Goal: Task Accomplishment & Management: Use online tool/utility

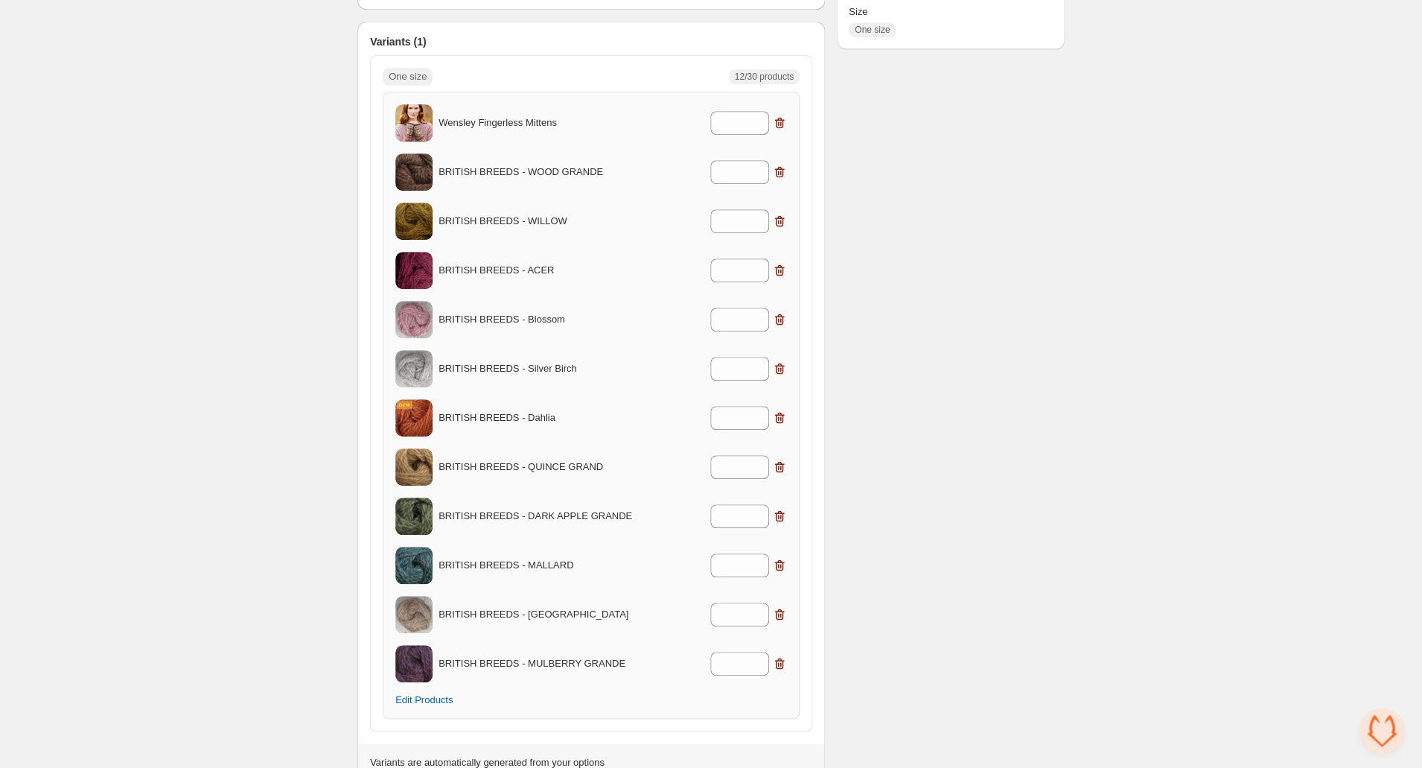
scroll to position [409, 0]
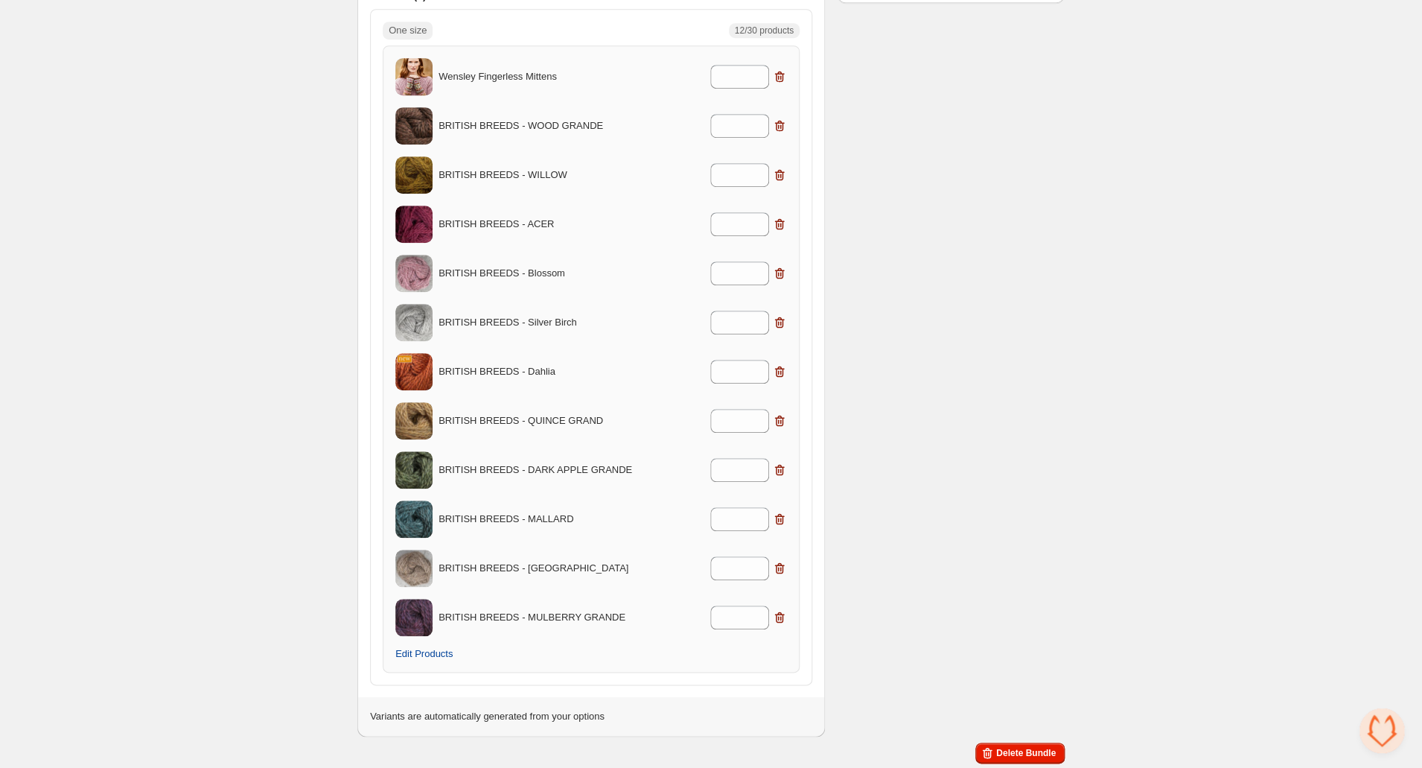
click at [436, 650] on span "Edit Products" at bounding box center [423, 654] width 57 height 12
click at [552, 78] on p "Wensley Fingerless Mittens" at bounding box center [537, 76] width 196 height 15
click at [417, 78] on img at bounding box center [413, 77] width 37 height 47
click at [509, 68] on div "Wensley Fingerless Mittens *" at bounding box center [591, 76] width 392 height 37
click at [739, 77] on input "*" at bounding box center [728, 77] width 36 height 24
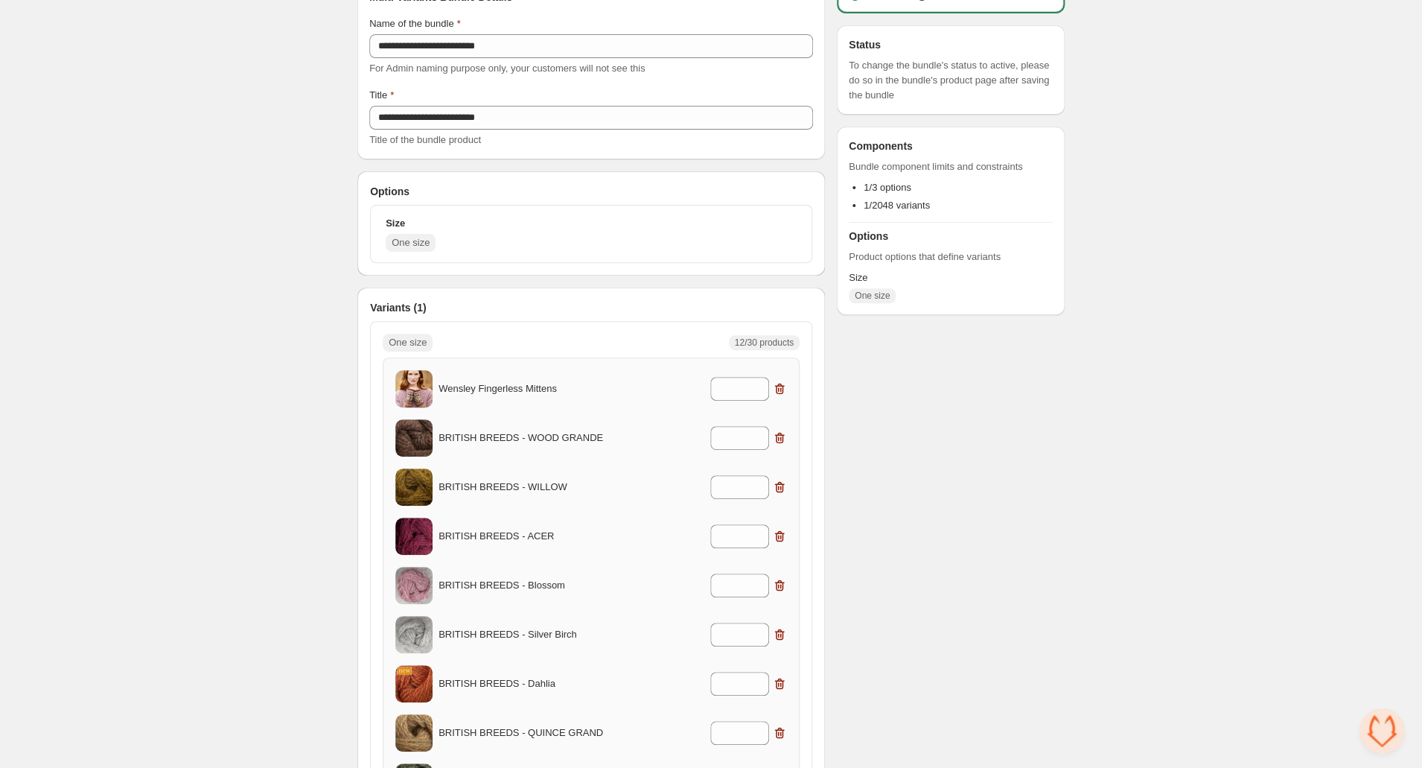
scroll to position [34, 0]
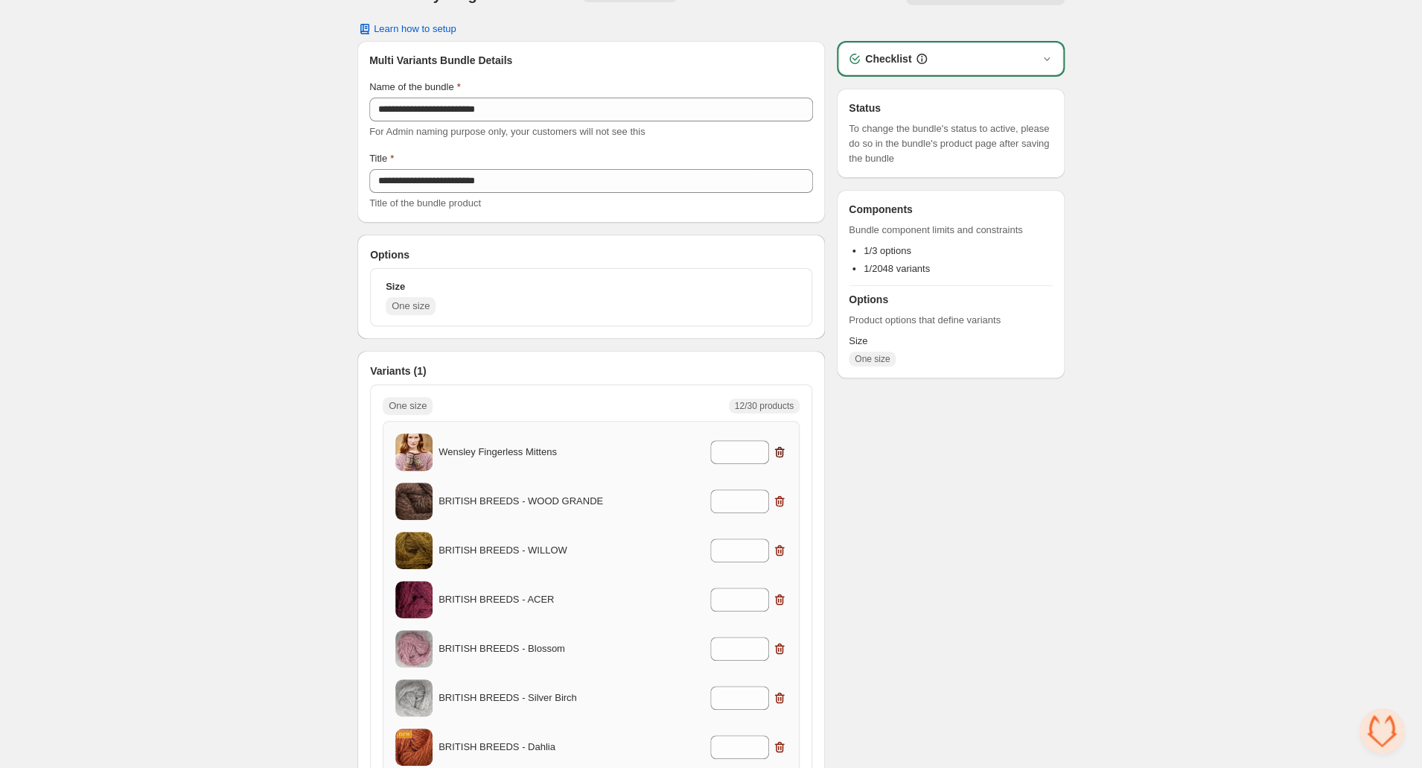
click at [779, 448] on icon "button" at bounding box center [780, 452] width 10 height 11
type input "*"
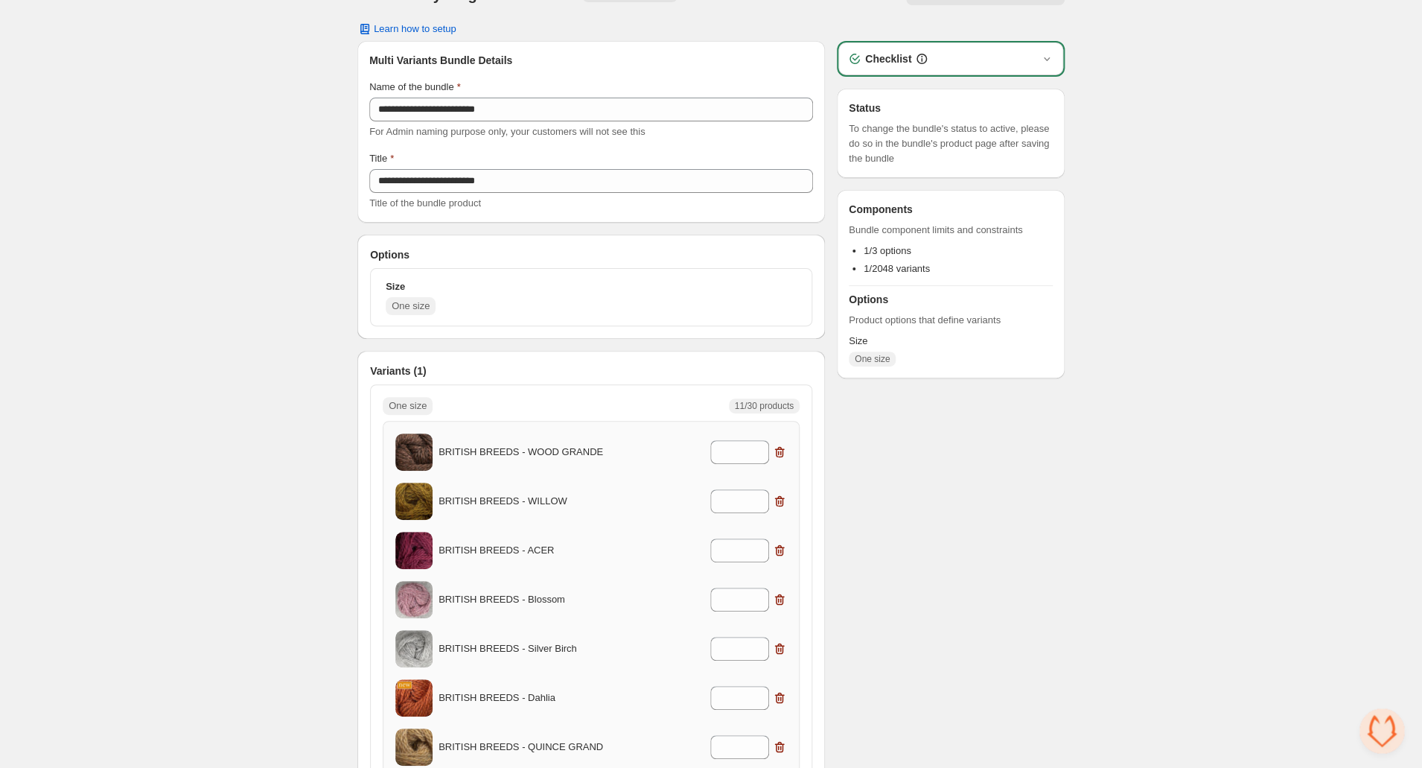
scroll to position [0, 0]
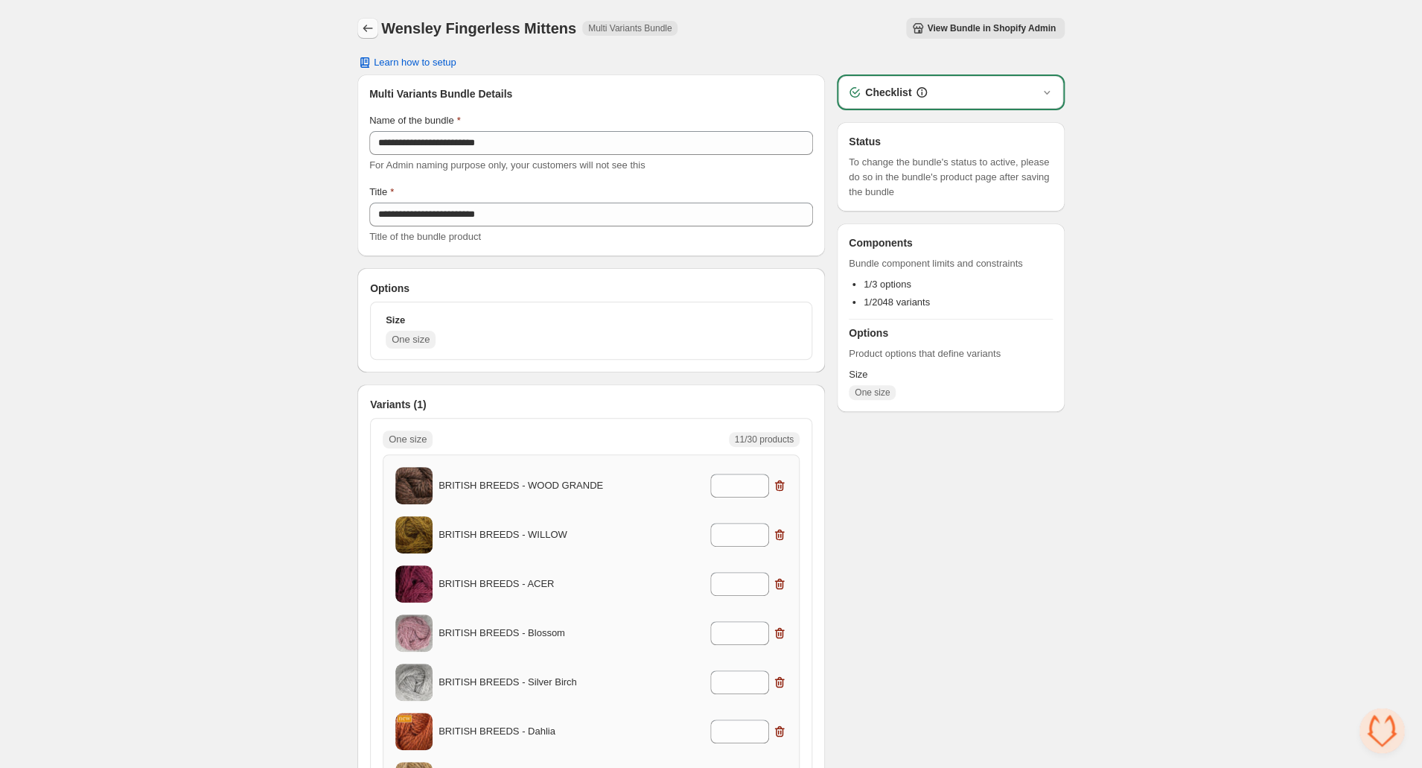
click at [371, 27] on icon "Back" at bounding box center [367, 28] width 15 height 15
click at [366, 22] on icon "Back" at bounding box center [367, 28] width 15 height 15
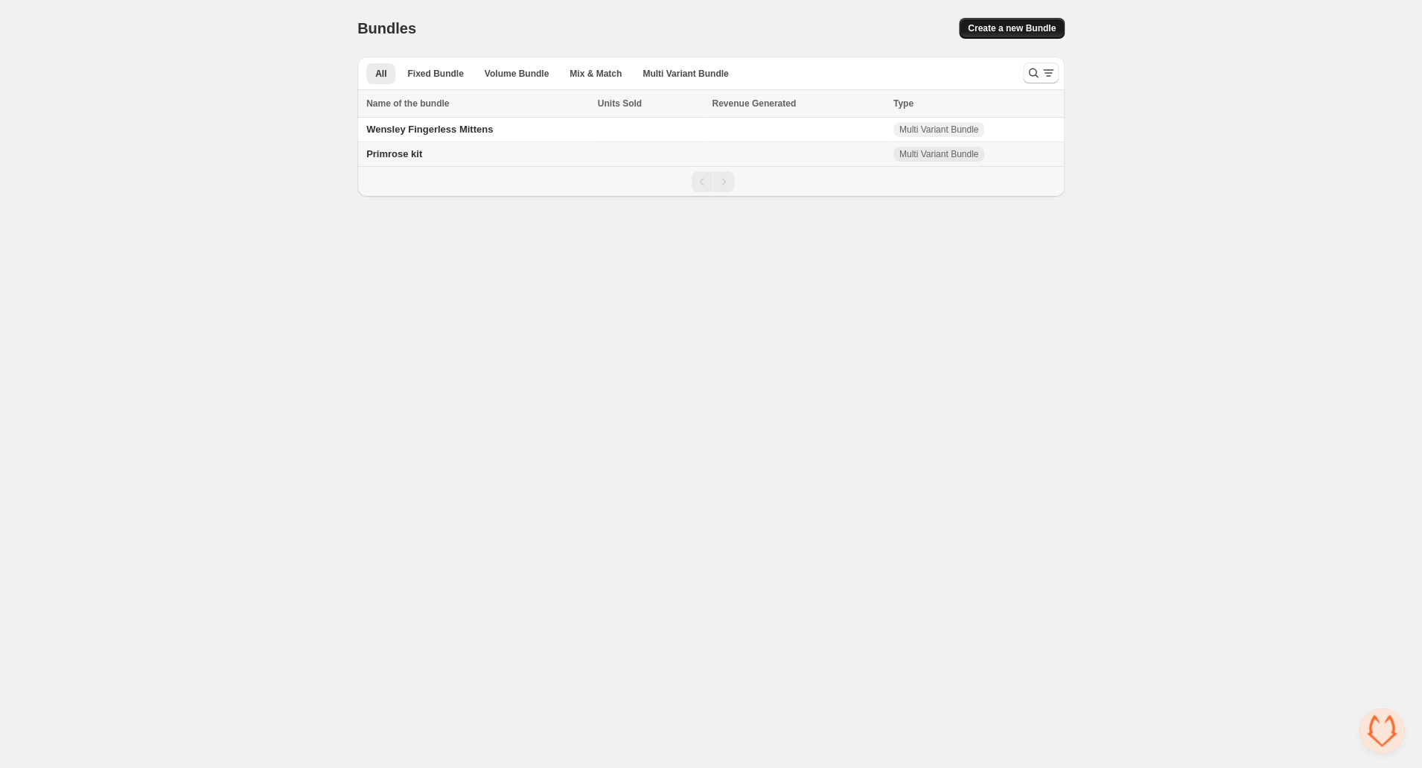
click at [1000, 25] on span "Create a new Bundle" at bounding box center [1012, 28] width 88 height 12
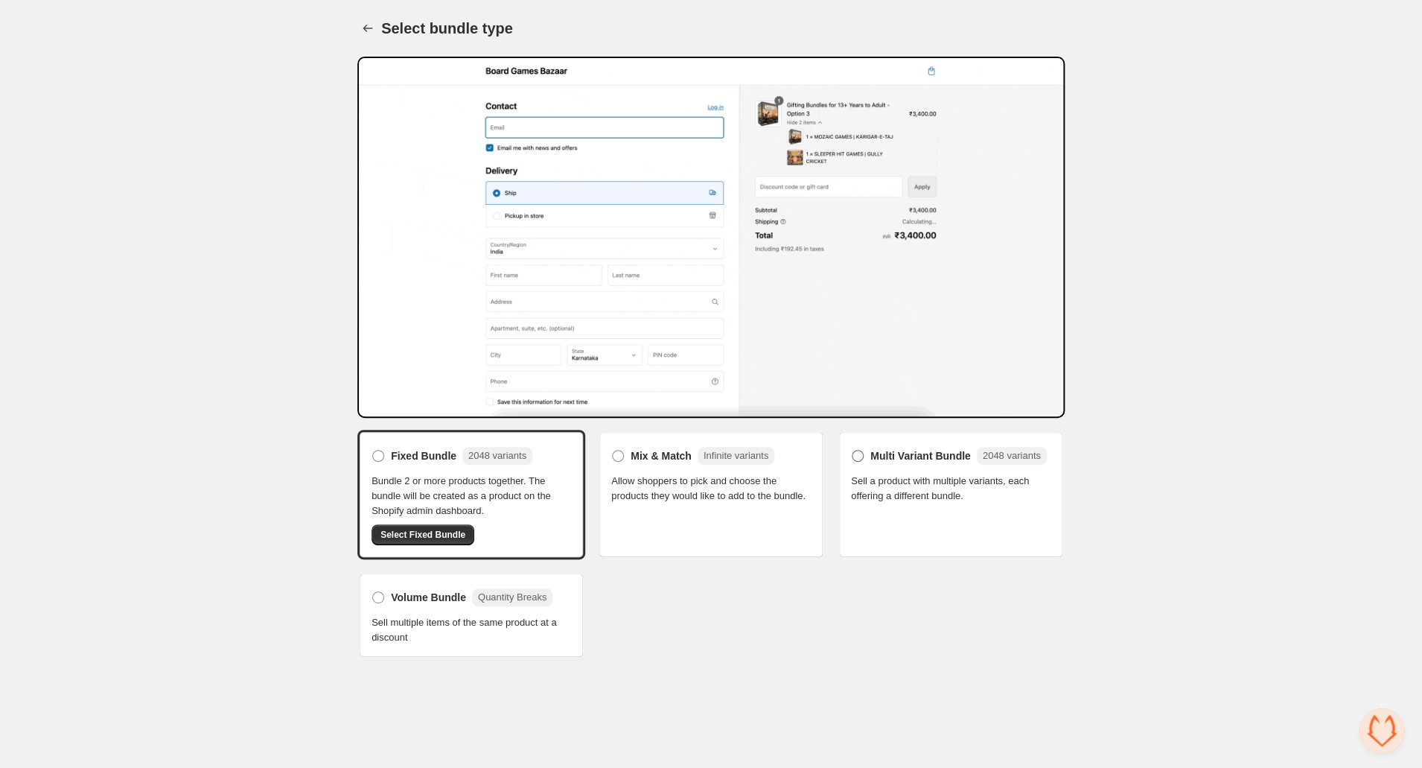
click at [860, 462] on span at bounding box center [858, 456] width 12 height 12
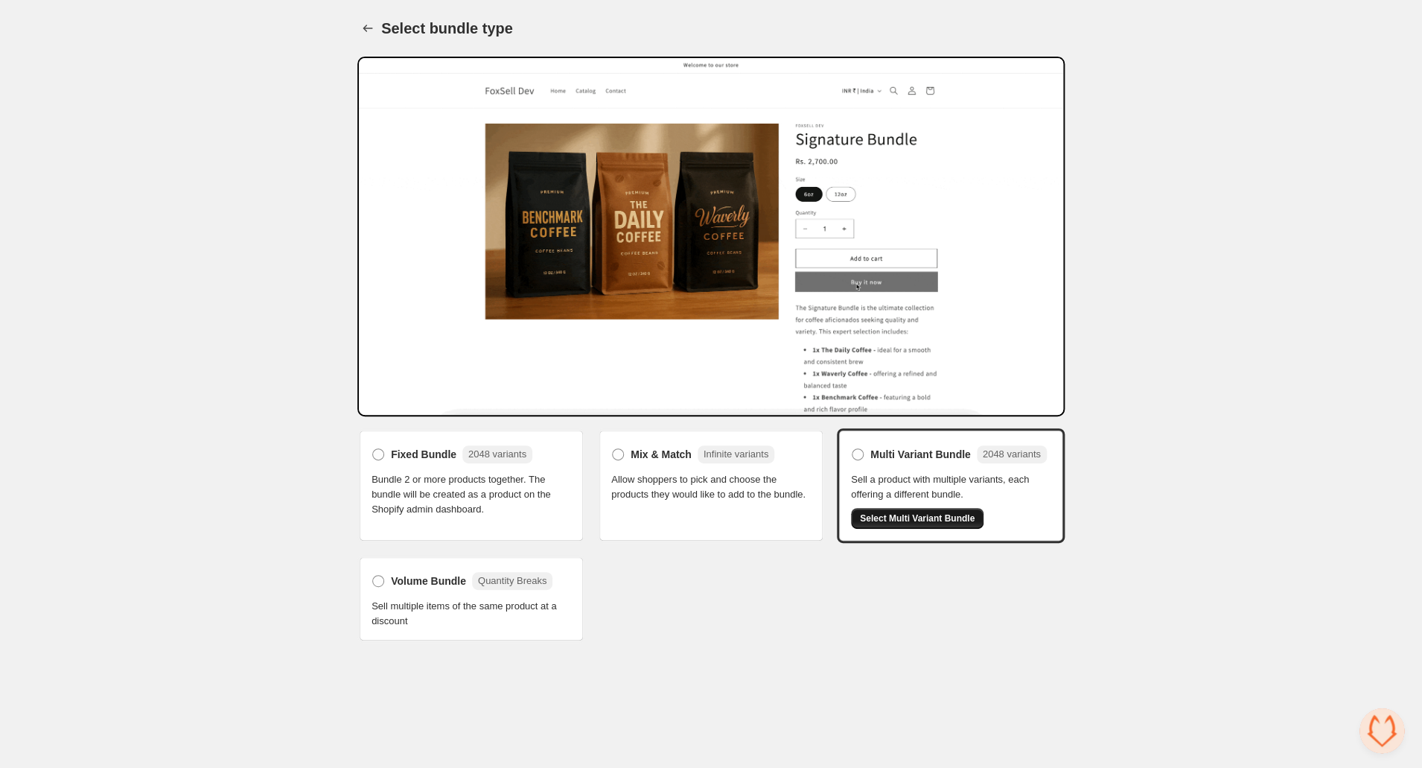
click at [888, 529] on button "Select Multi Variant Bundle" at bounding box center [917, 518] width 133 height 21
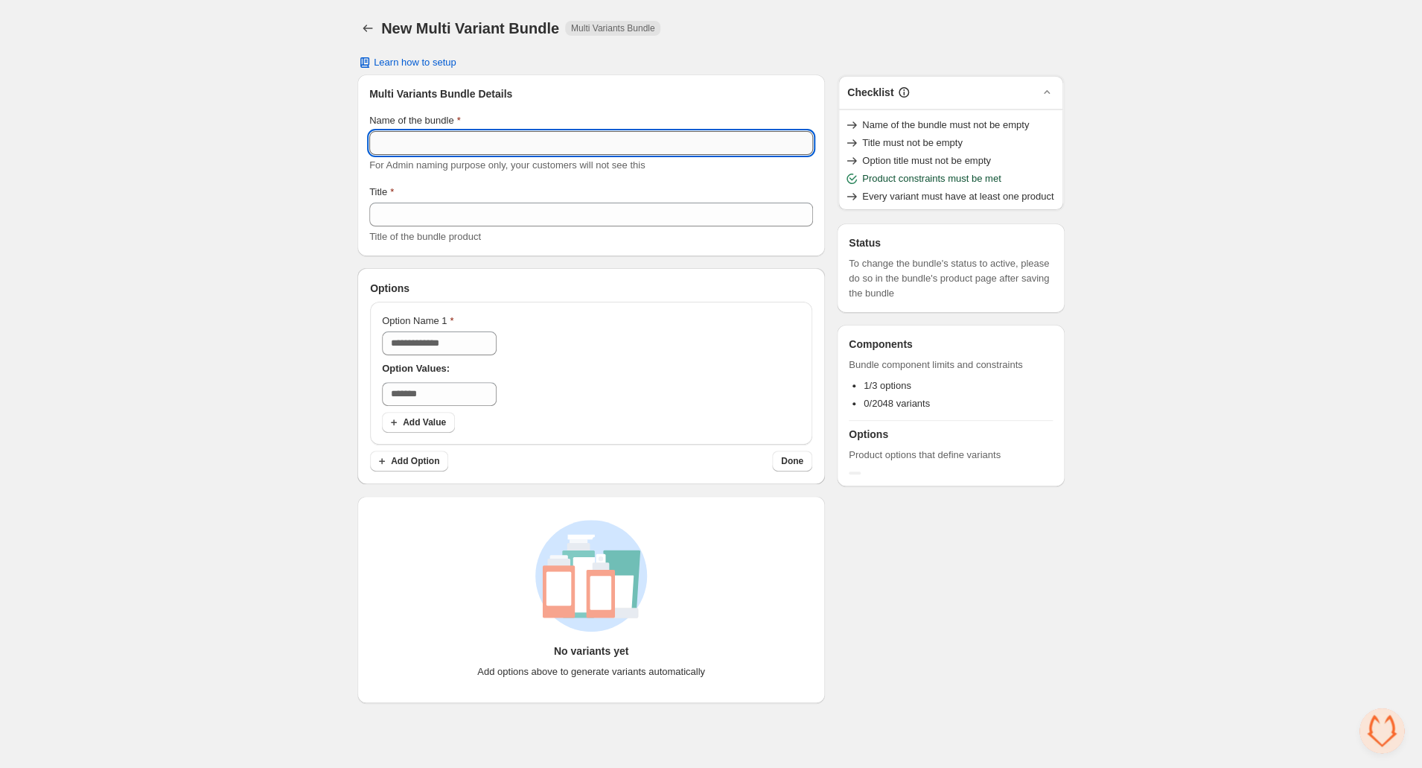
click at [453, 144] on input "Name of the bundle" at bounding box center [591, 143] width 444 height 24
click at [444, 142] on input "**********" at bounding box center [591, 143] width 444 height 24
click at [404, 142] on input "**********" at bounding box center [591, 143] width 444 height 24
click at [401, 144] on input "**********" at bounding box center [591, 143] width 444 height 24
click at [401, 140] on input "**********" at bounding box center [591, 143] width 444 height 24
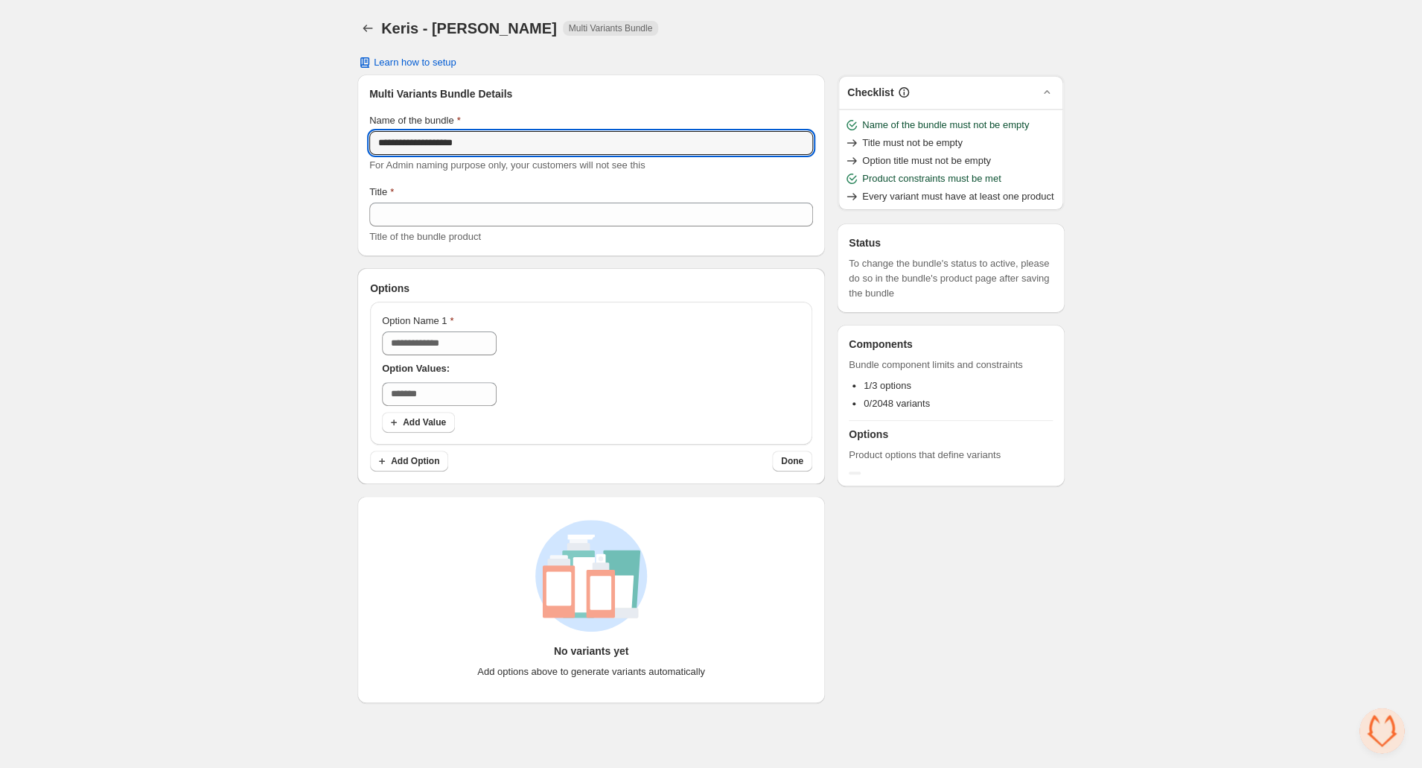
drag, startPoint x: 482, startPoint y: 143, endPoint x: 345, endPoint y: 141, distance: 137.0
click at [369, 141] on input "**********" at bounding box center [591, 143] width 444 height 24
type input "**********"
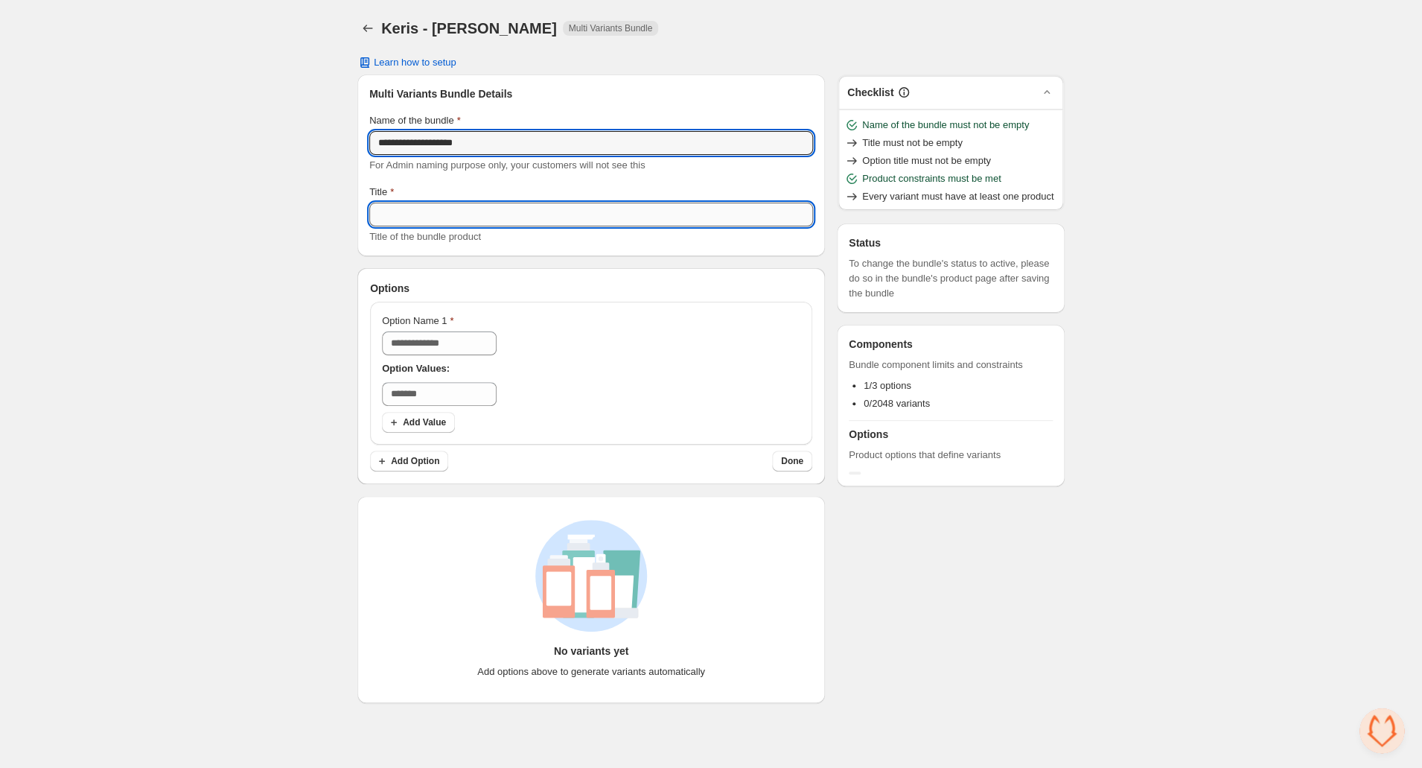
click at [428, 218] on input "Title" at bounding box center [591, 215] width 444 height 24
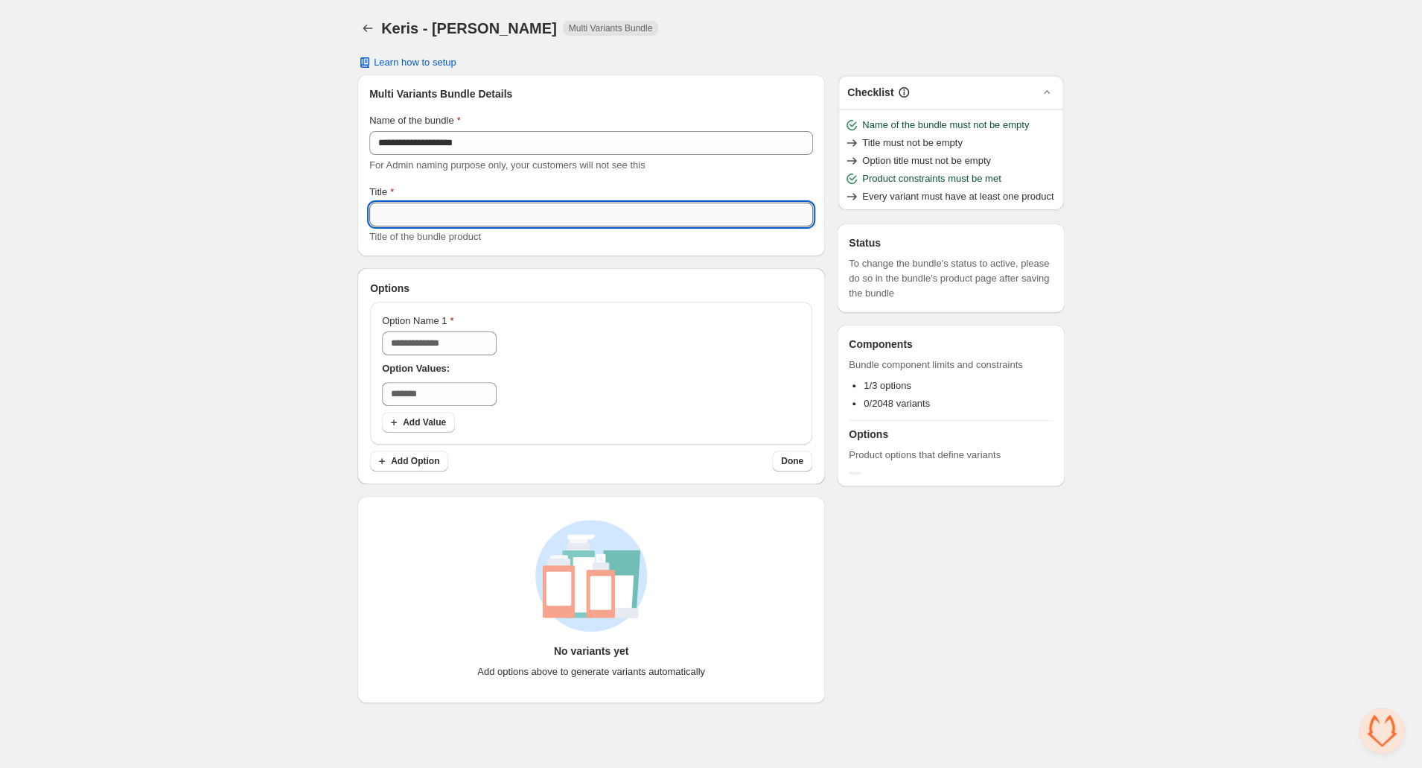
paste input "**********"
type input "**********"
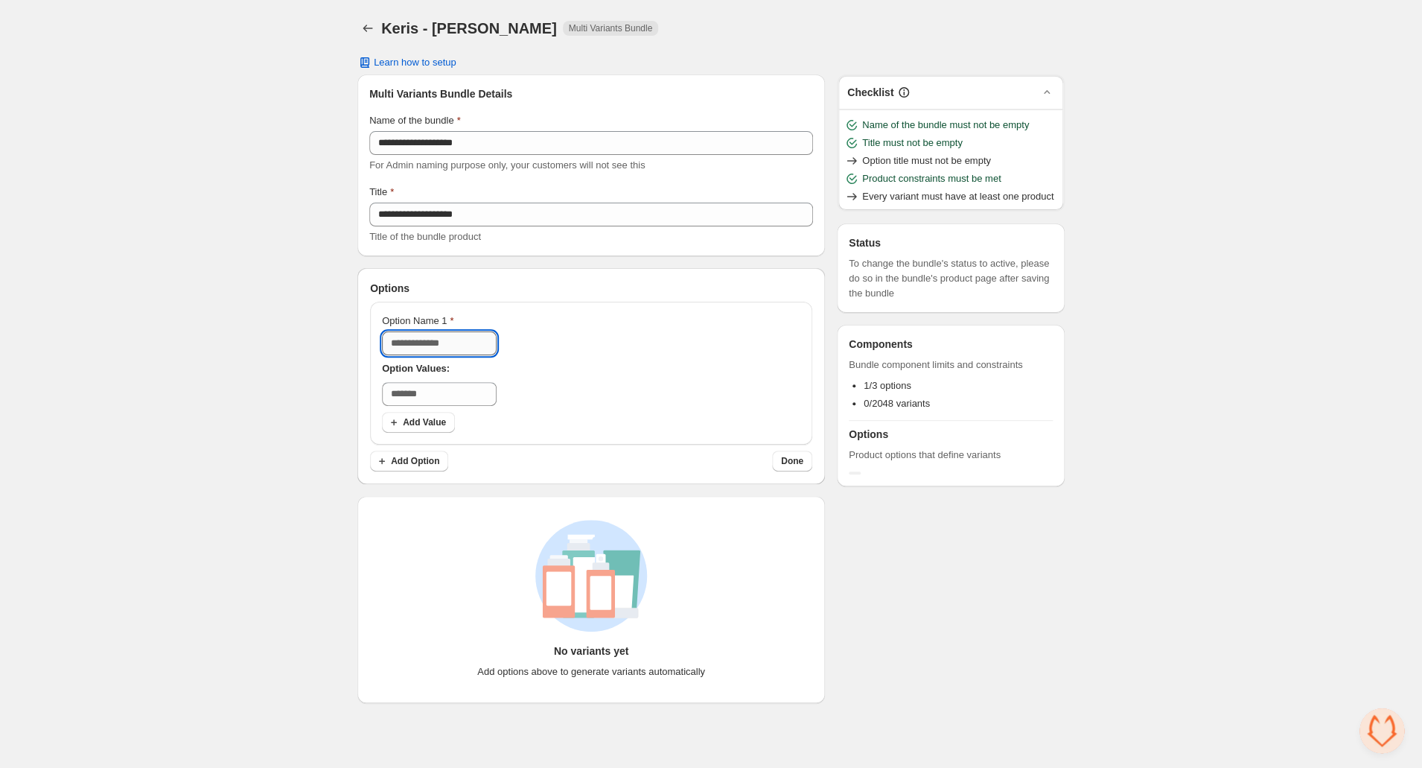
click at [492, 343] on input "Option Name 1" at bounding box center [439, 343] width 115 height 24
type input "*******"
click at [473, 399] on input "text" at bounding box center [439, 394] width 115 height 24
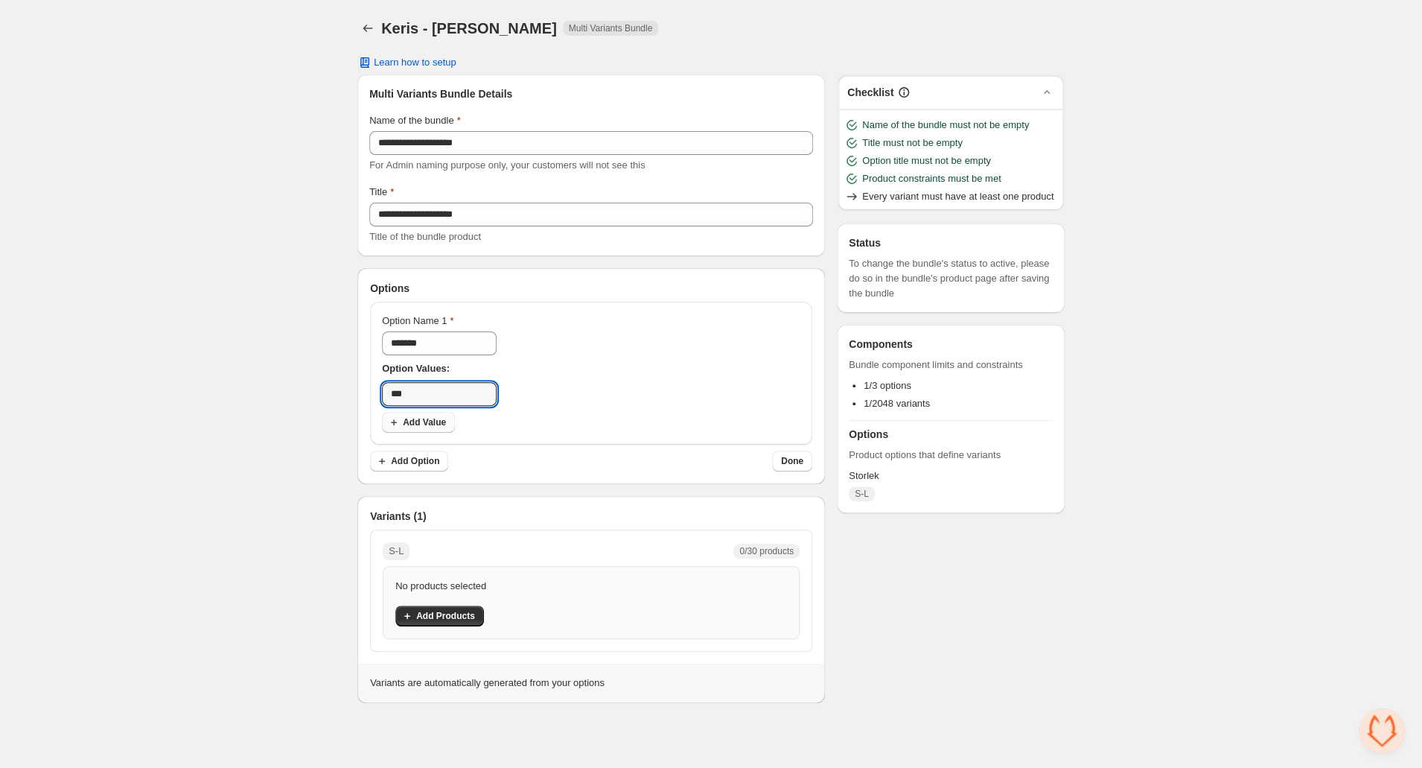
type input "***"
click at [431, 422] on span "Add Value" at bounding box center [424, 422] width 43 height 12
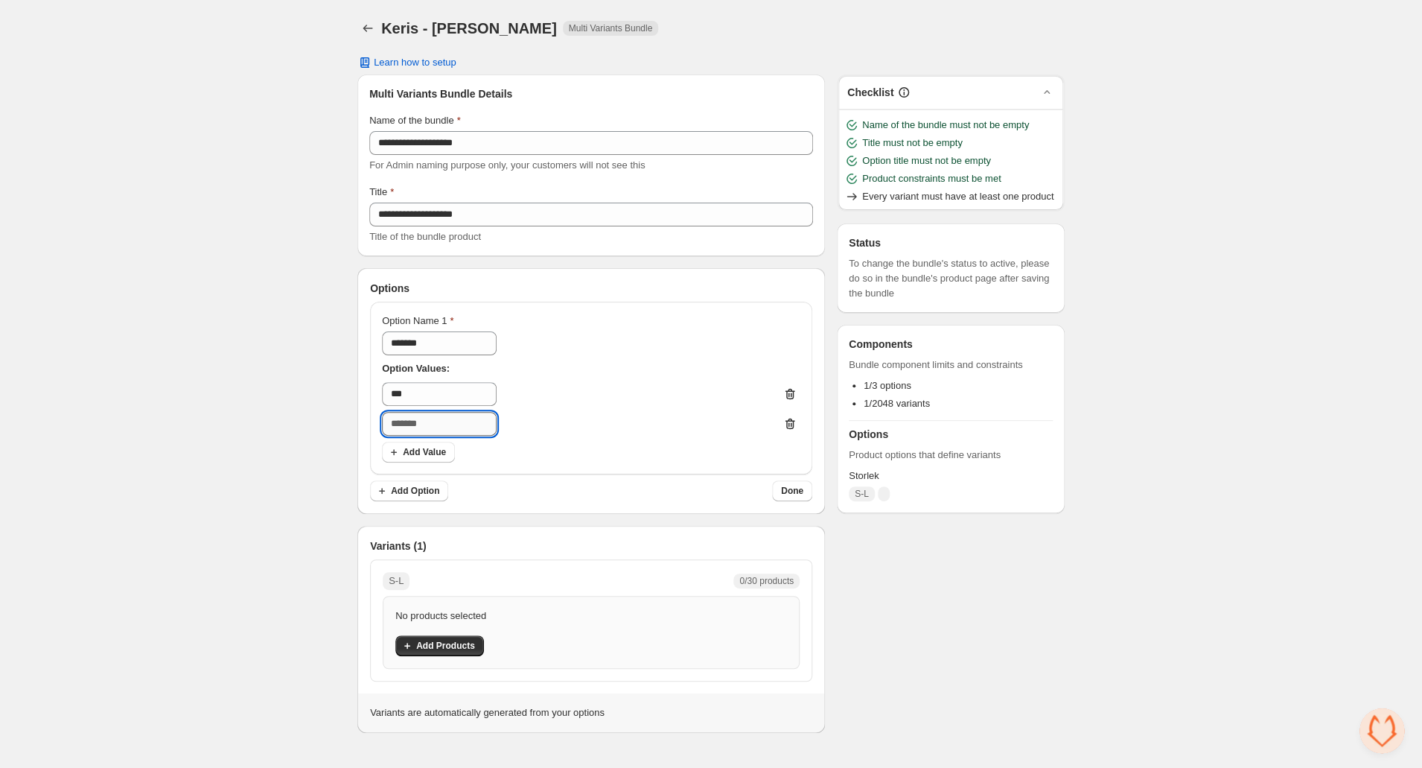
click at [419, 428] on input "text" at bounding box center [439, 424] width 115 height 24
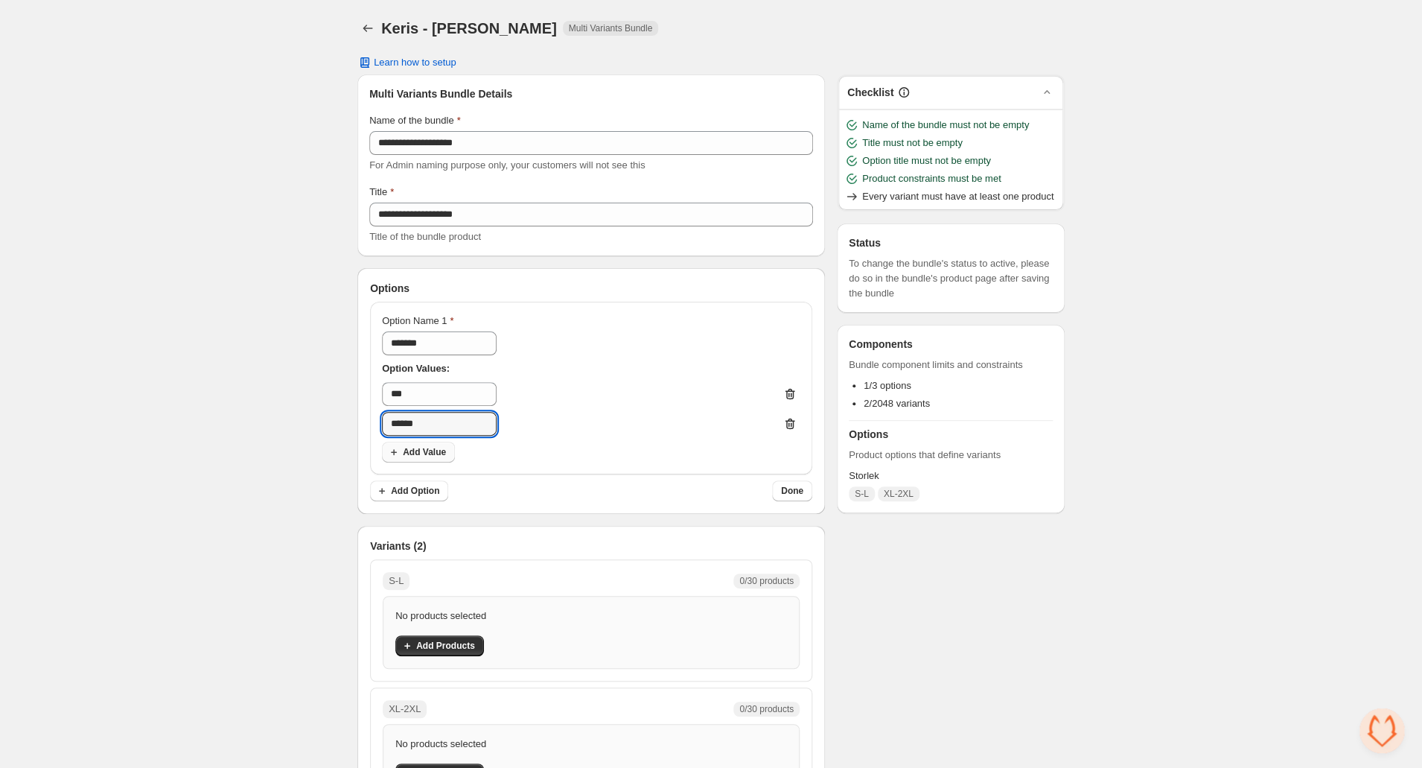
type input "******"
click at [421, 448] on span "Add Value" at bounding box center [424, 452] width 43 height 12
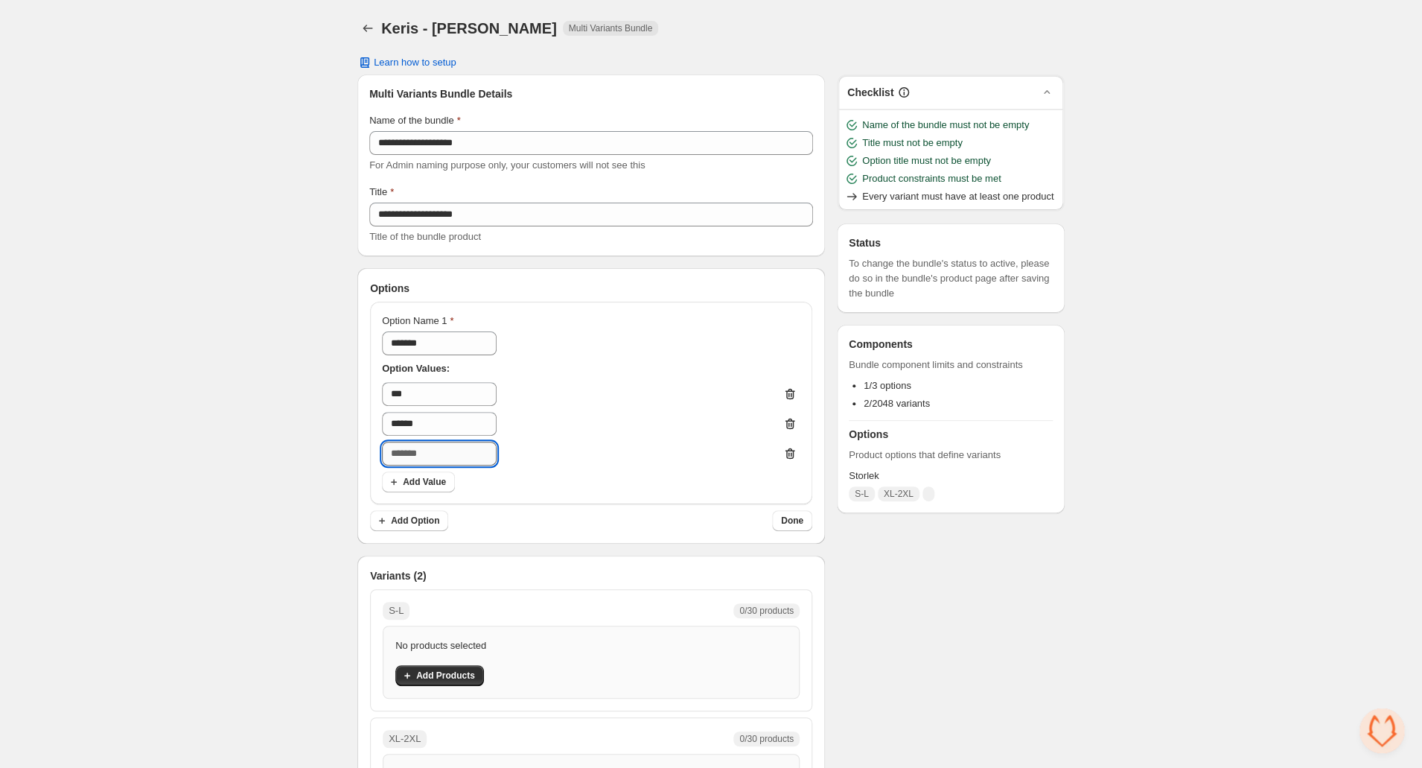
click at [407, 451] on input "text" at bounding box center [439, 454] width 115 height 24
type input "***"
click at [792, 524] on span "Done" at bounding box center [792, 521] width 22 height 12
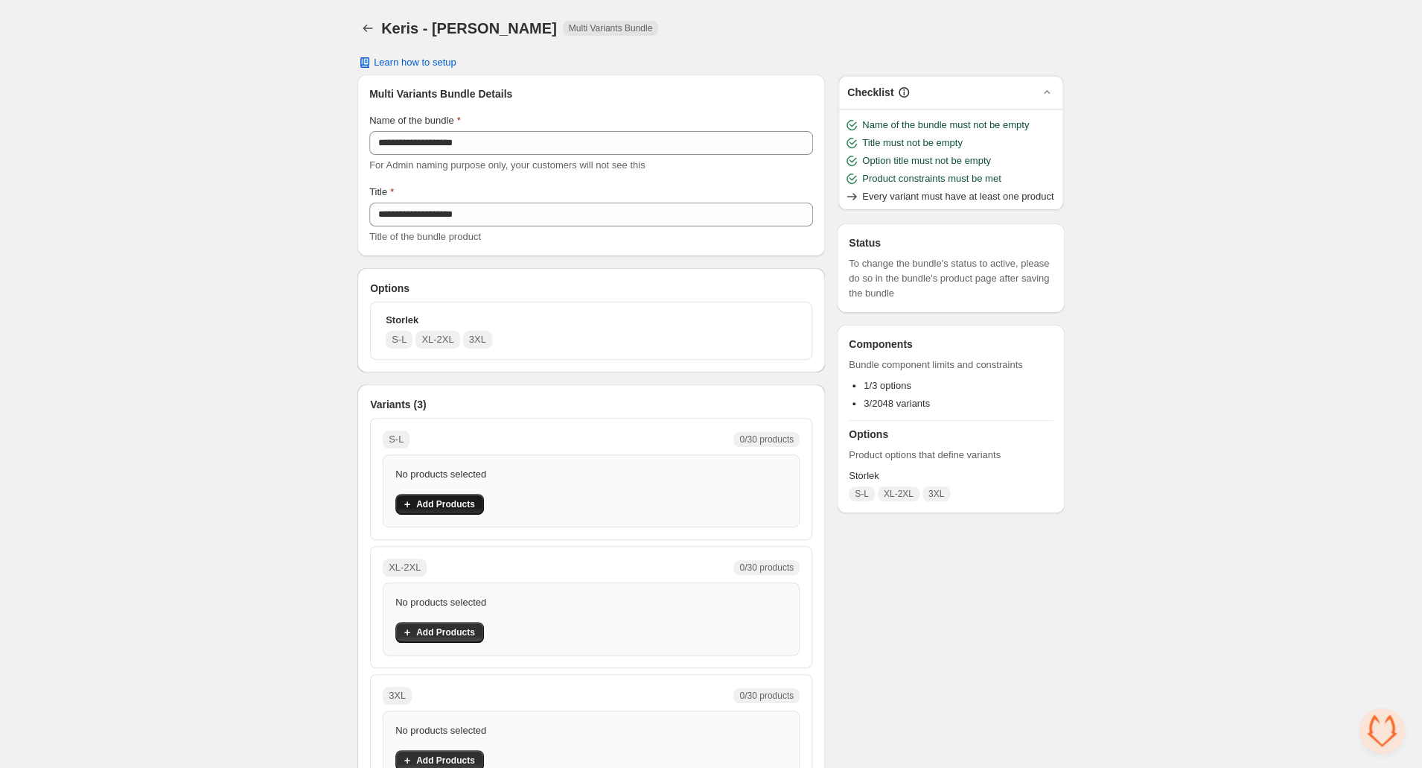
click at [446, 500] on span "Add Products" at bounding box center [445, 504] width 59 height 12
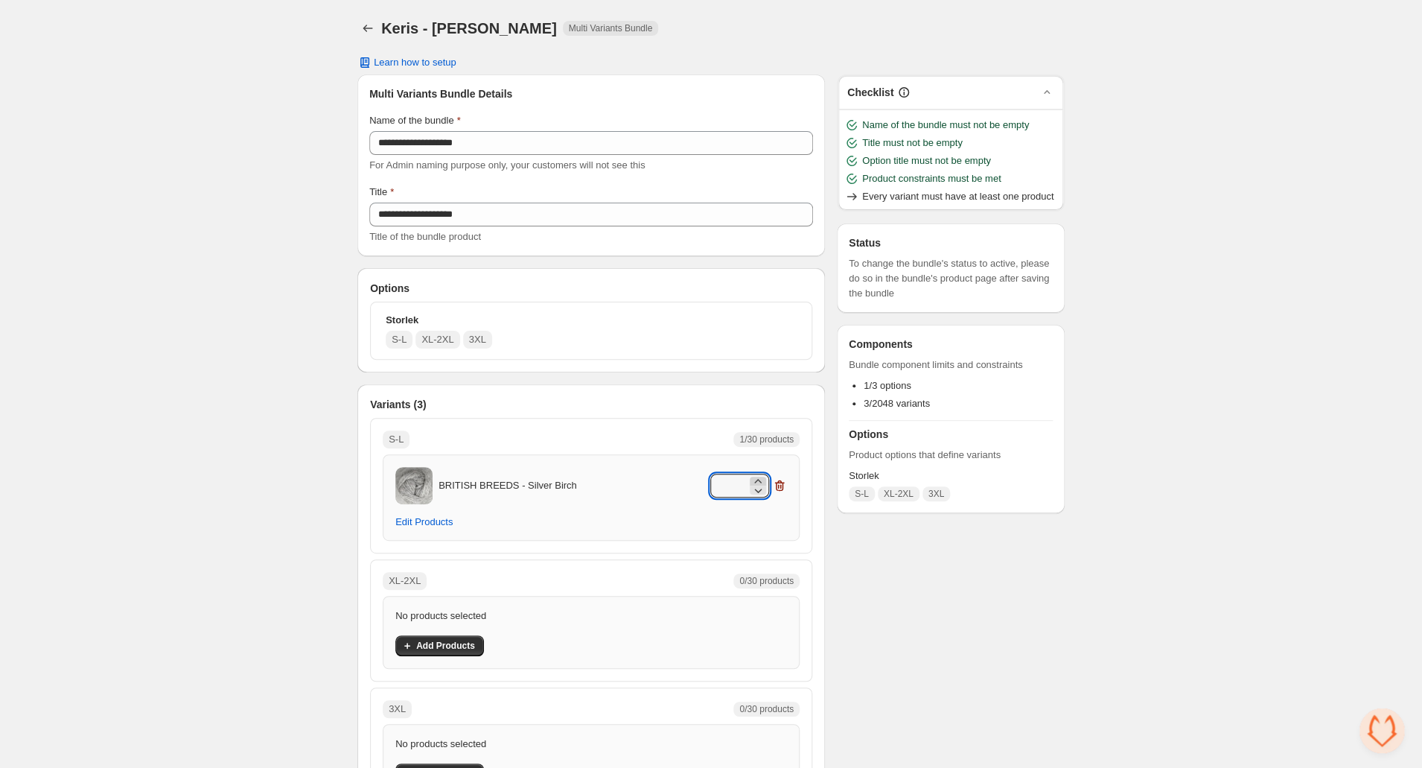
click at [757, 477] on icon at bounding box center [758, 481] width 15 height 15
type input "*"
click at [437, 522] on span "Edit Products" at bounding box center [423, 522] width 57 height 12
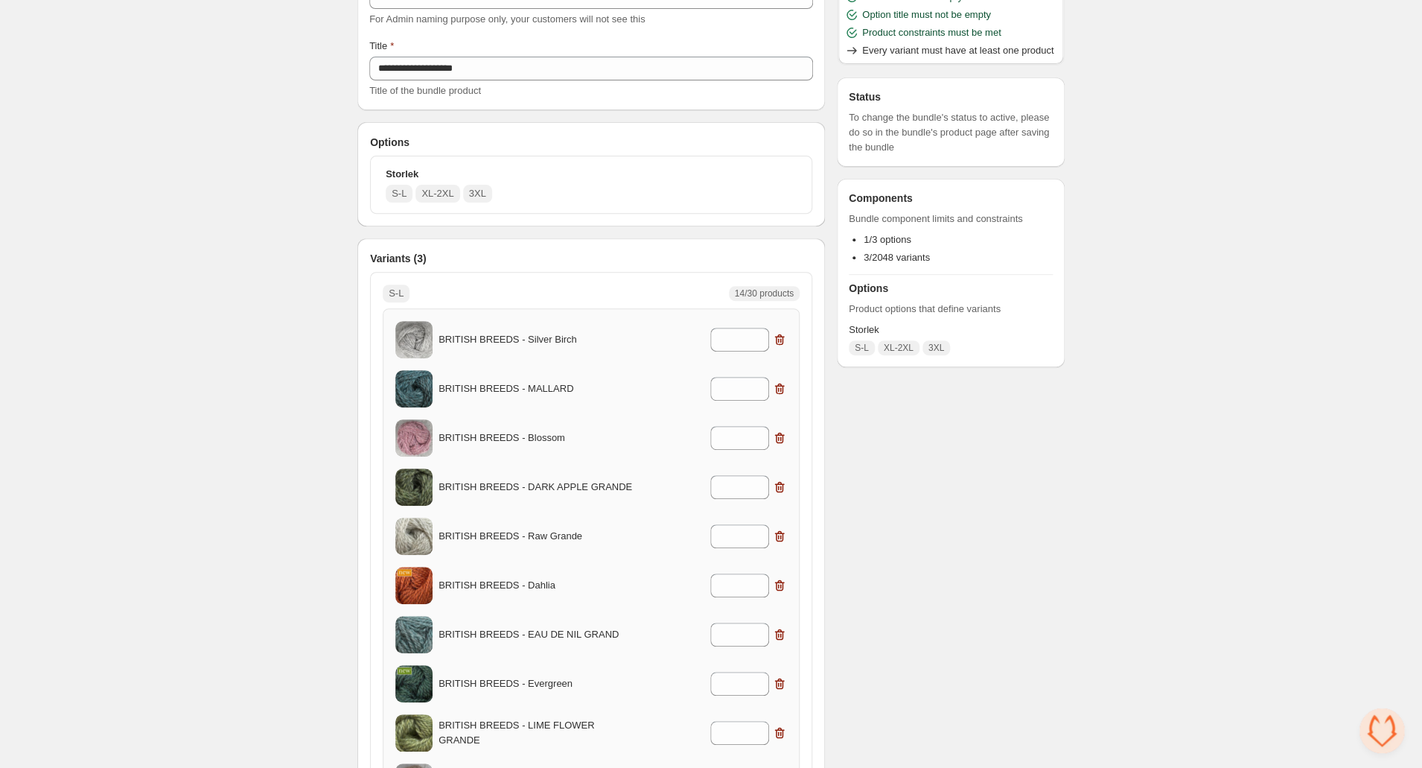
scroll to position [182, 0]
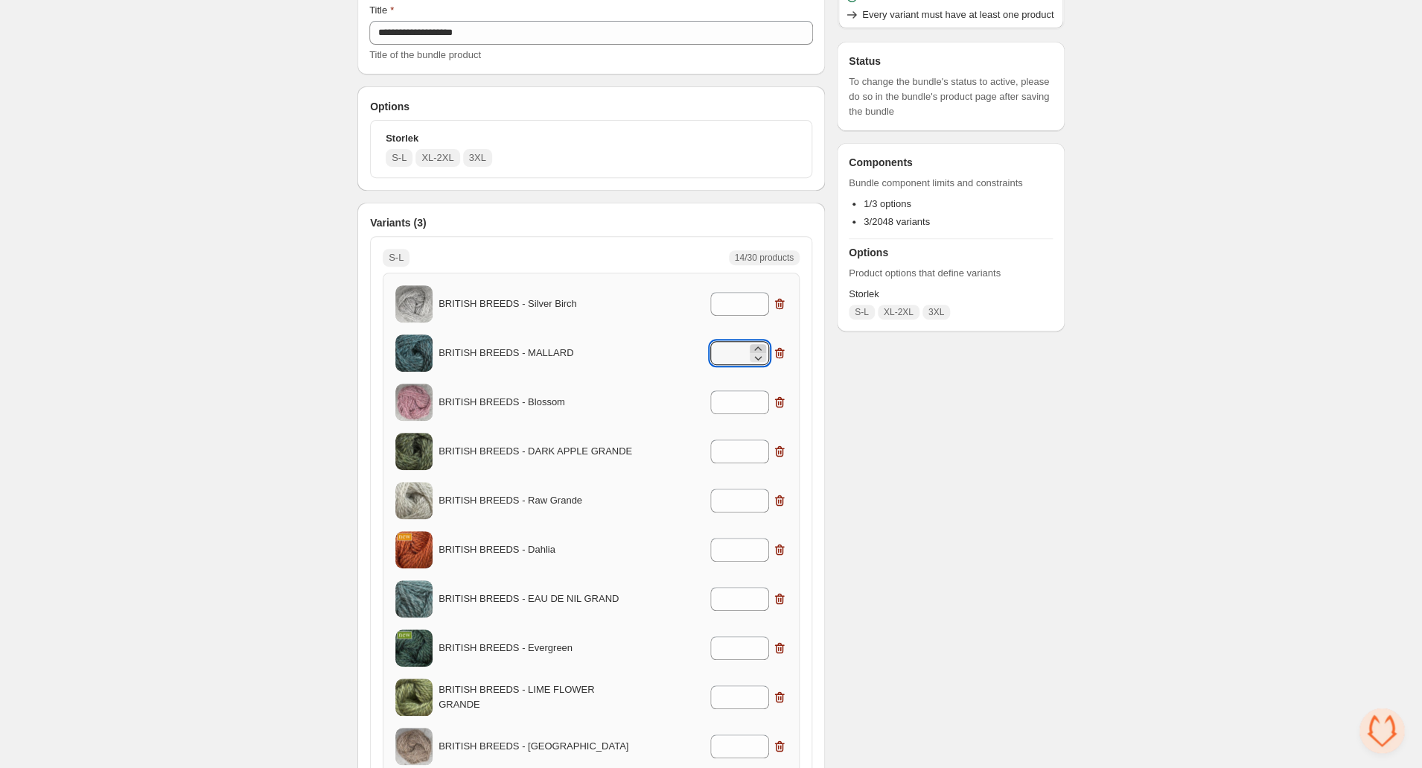
click at [758, 343] on icon at bounding box center [758, 348] width 15 height 15
type input "*"
click at [760, 391] on icon at bounding box center [758, 397] width 15 height 15
type input "*"
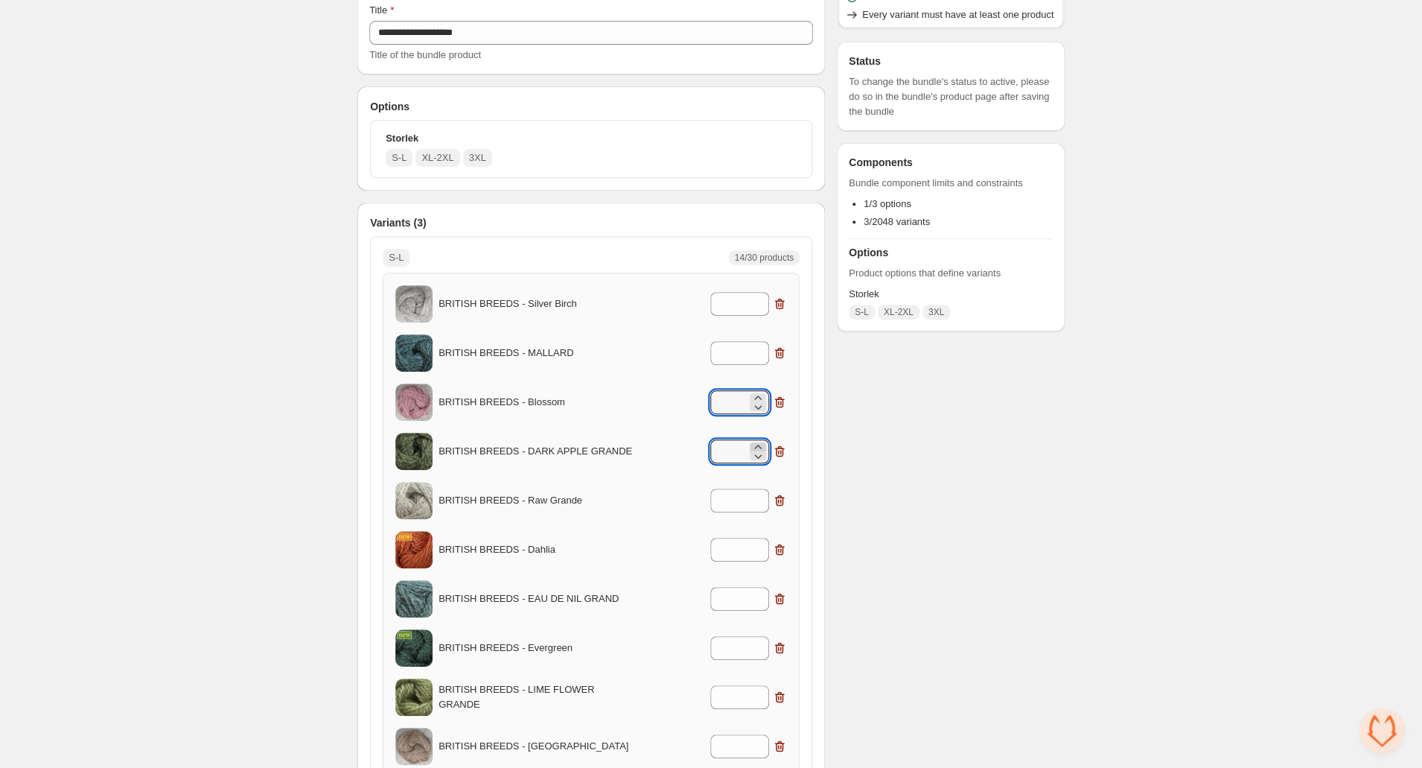
click at [757, 443] on icon at bounding box center [758, 446] width 15 height 15
type input "*"
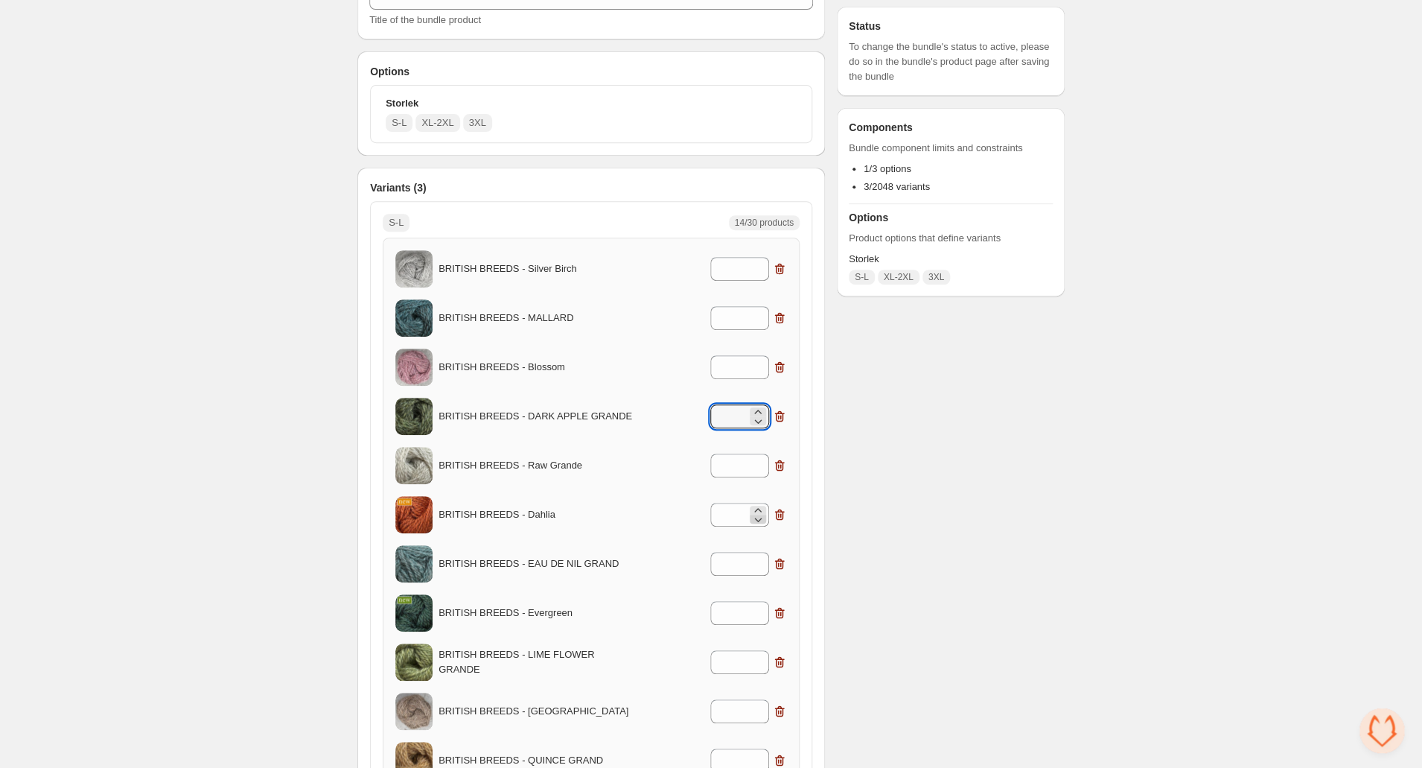
scroll to position [215, 0]
click at [758, 506] on icon at bounding box center [758, 511] width 15 height 15
click at [757, 515] on icon at bounding box center [758, 520] width 15 height 15
type input "*"
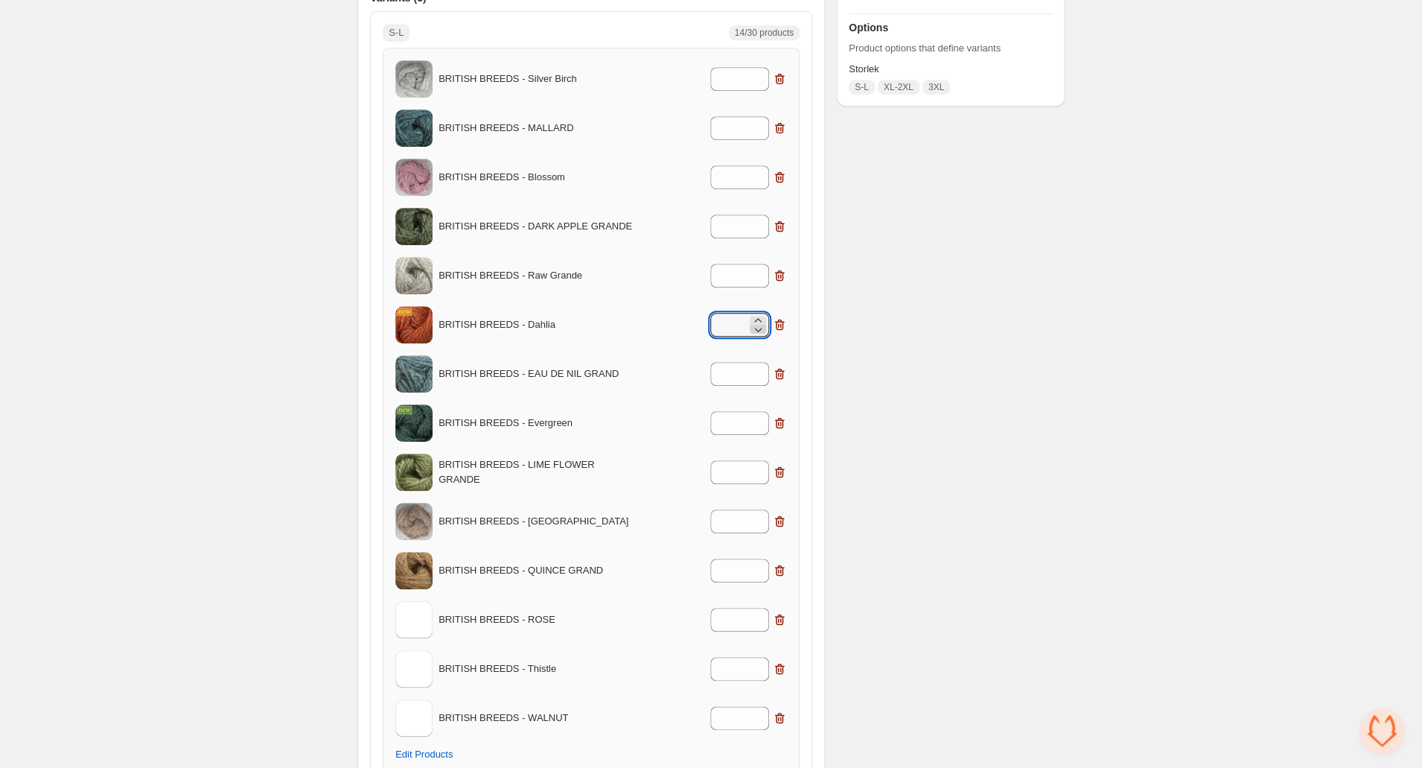
scroll to position [424, 0]
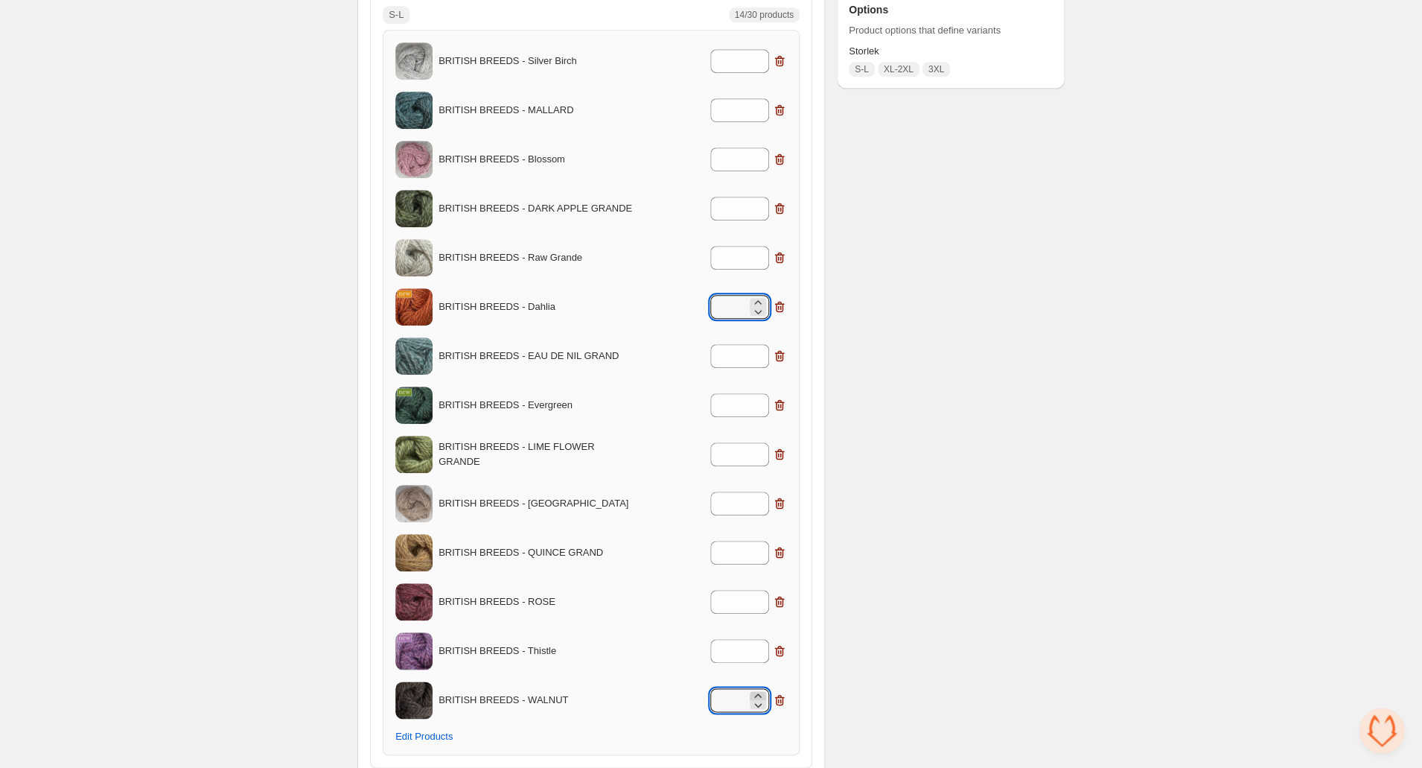
click at [757, 693] on icon at bounding box center [758, 695] width 15 height 15
type input "*"
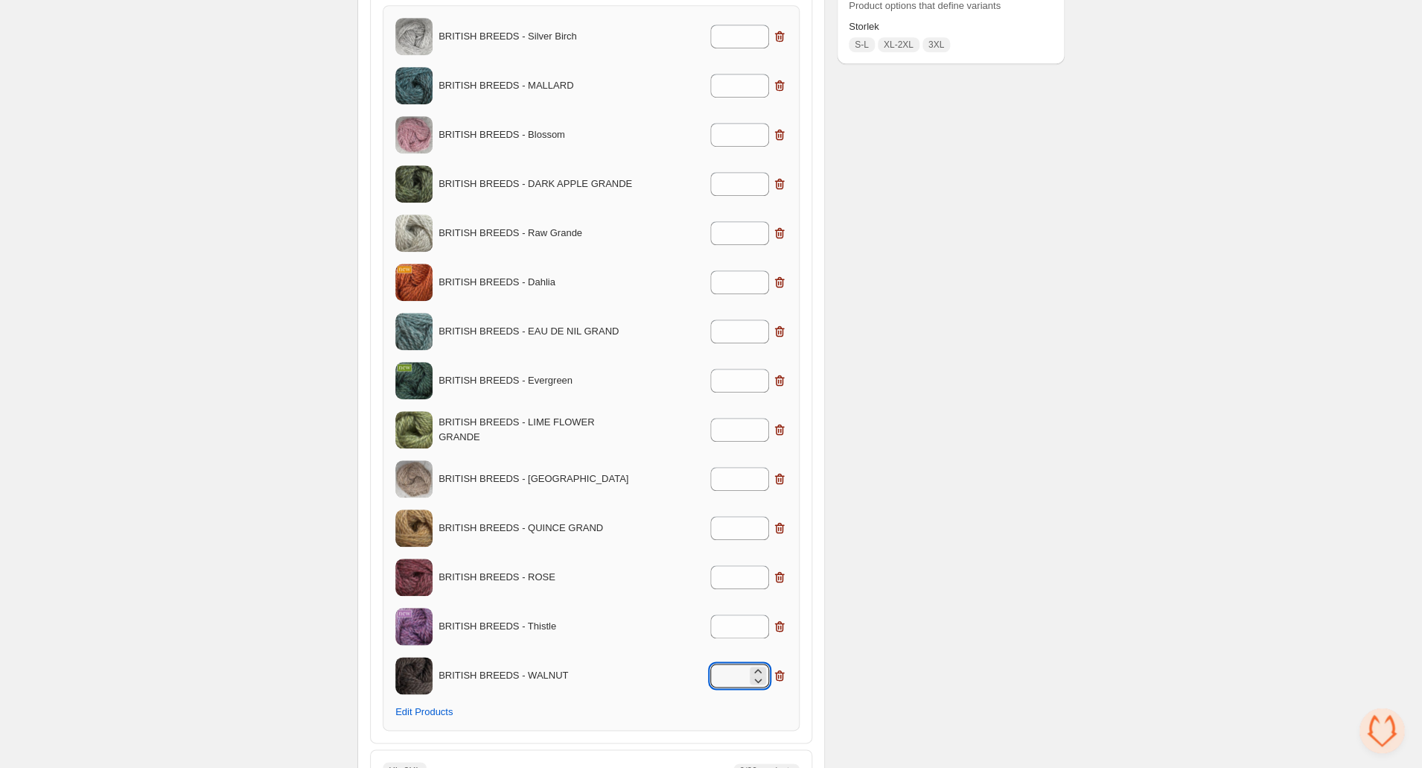
scroll to position [447, 0]
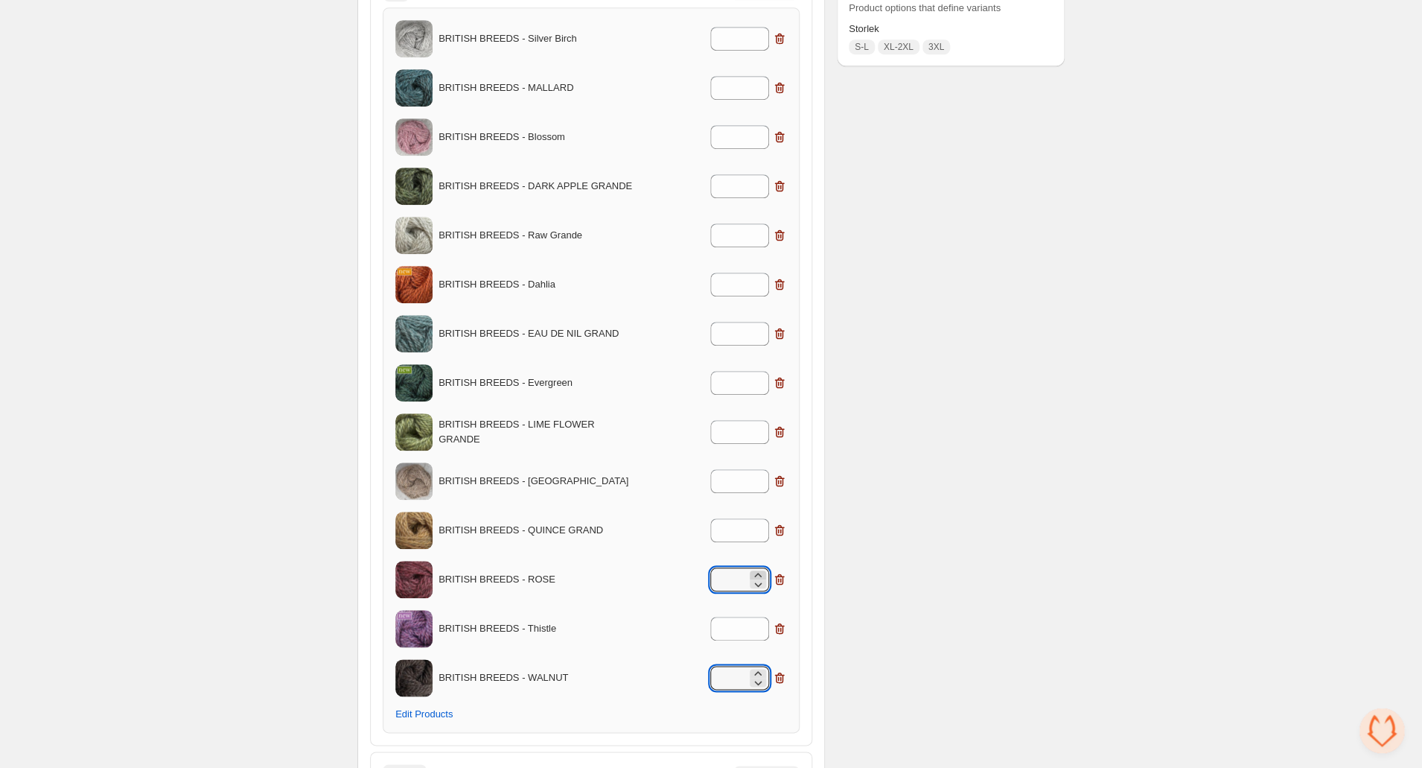
click at [759, 573] on icon at bounding box center [757, 575] width 7 height 4
type input "*"
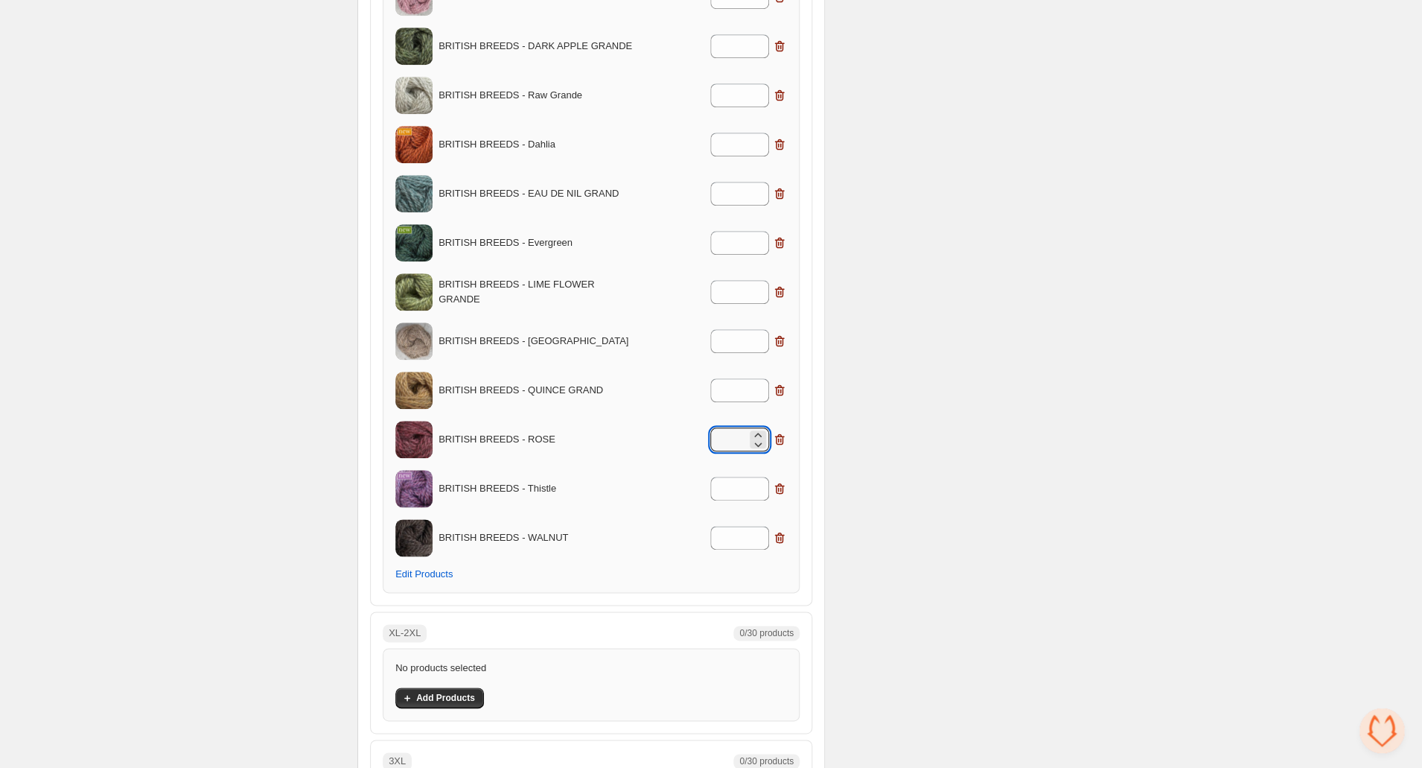
scroll to position [574, 0]
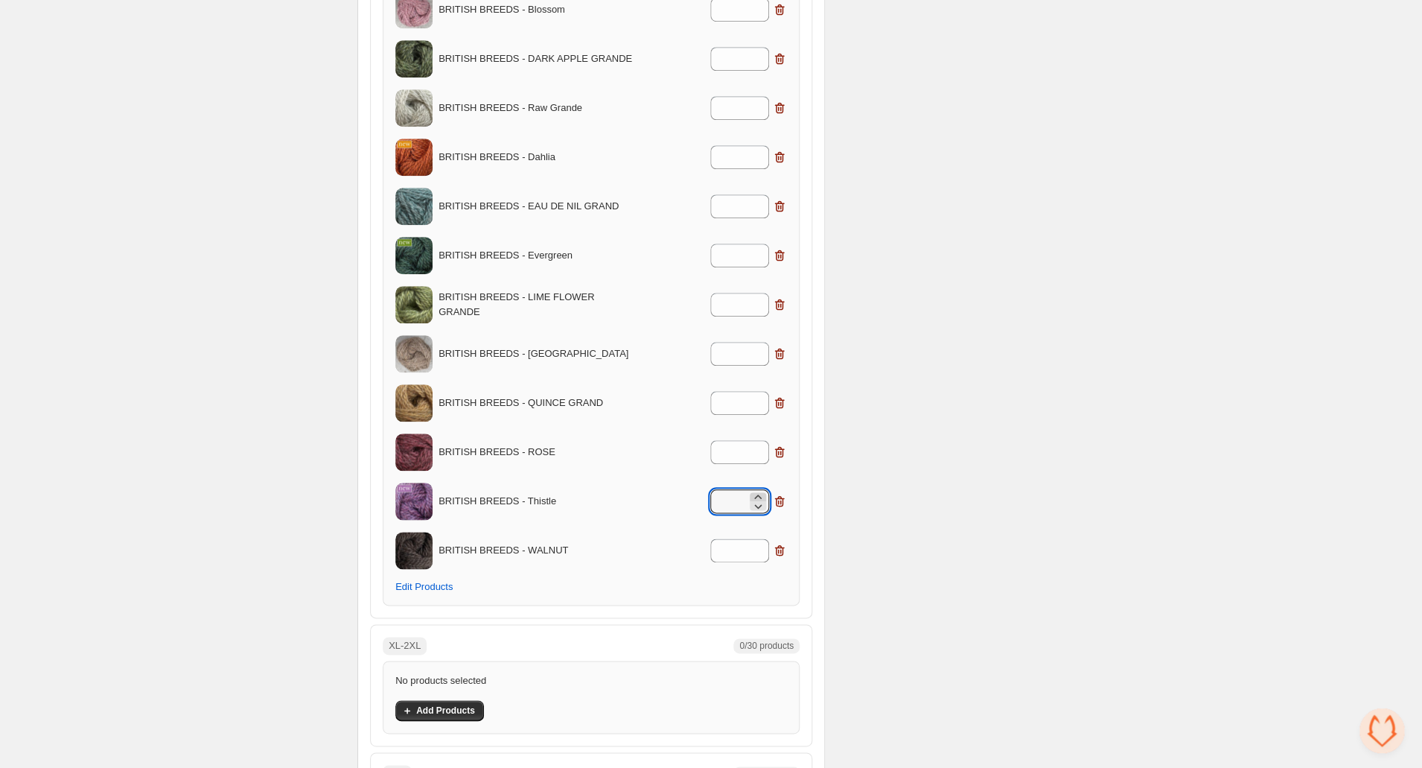
click at [757, 493] on icon at bounding box center [758, 496] width 15 height 15
type input "*"
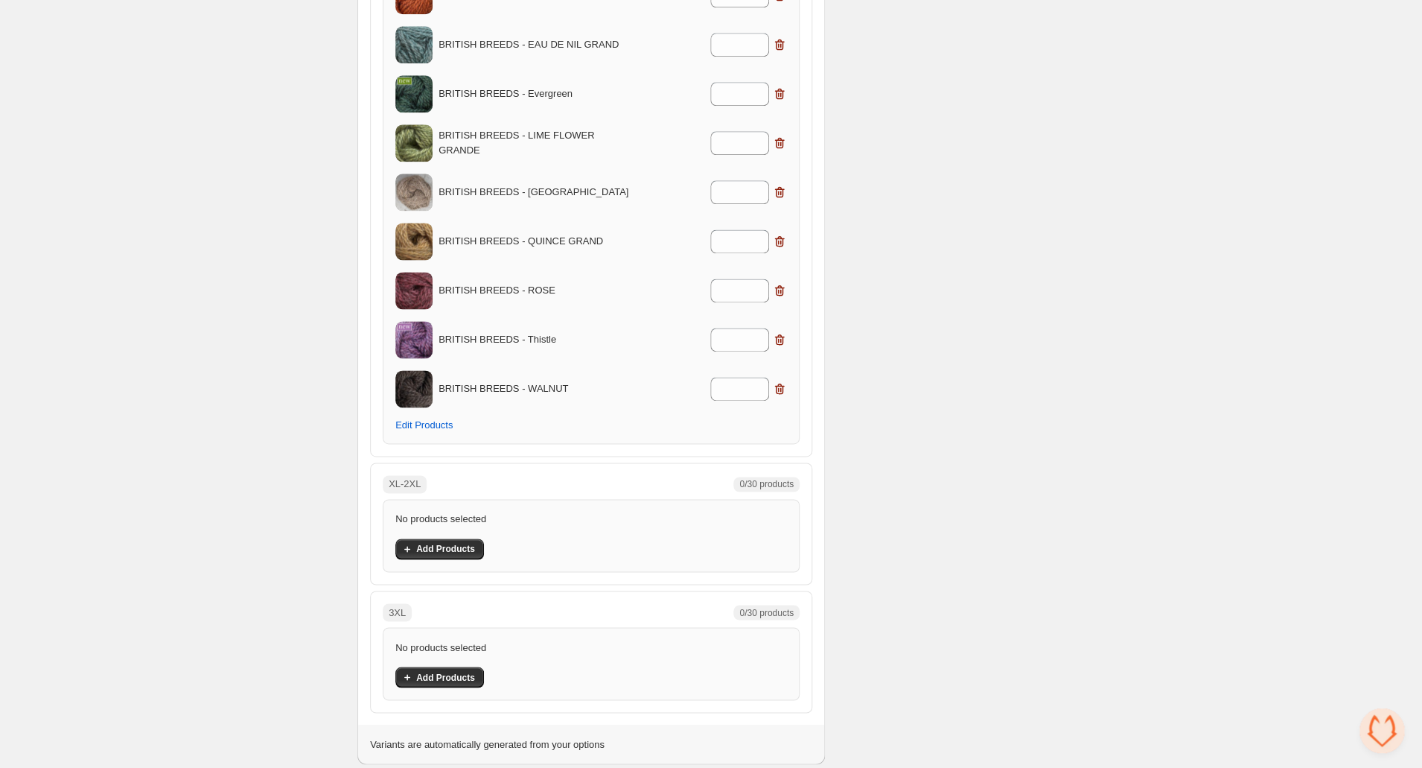
scroll to position [849, 0]
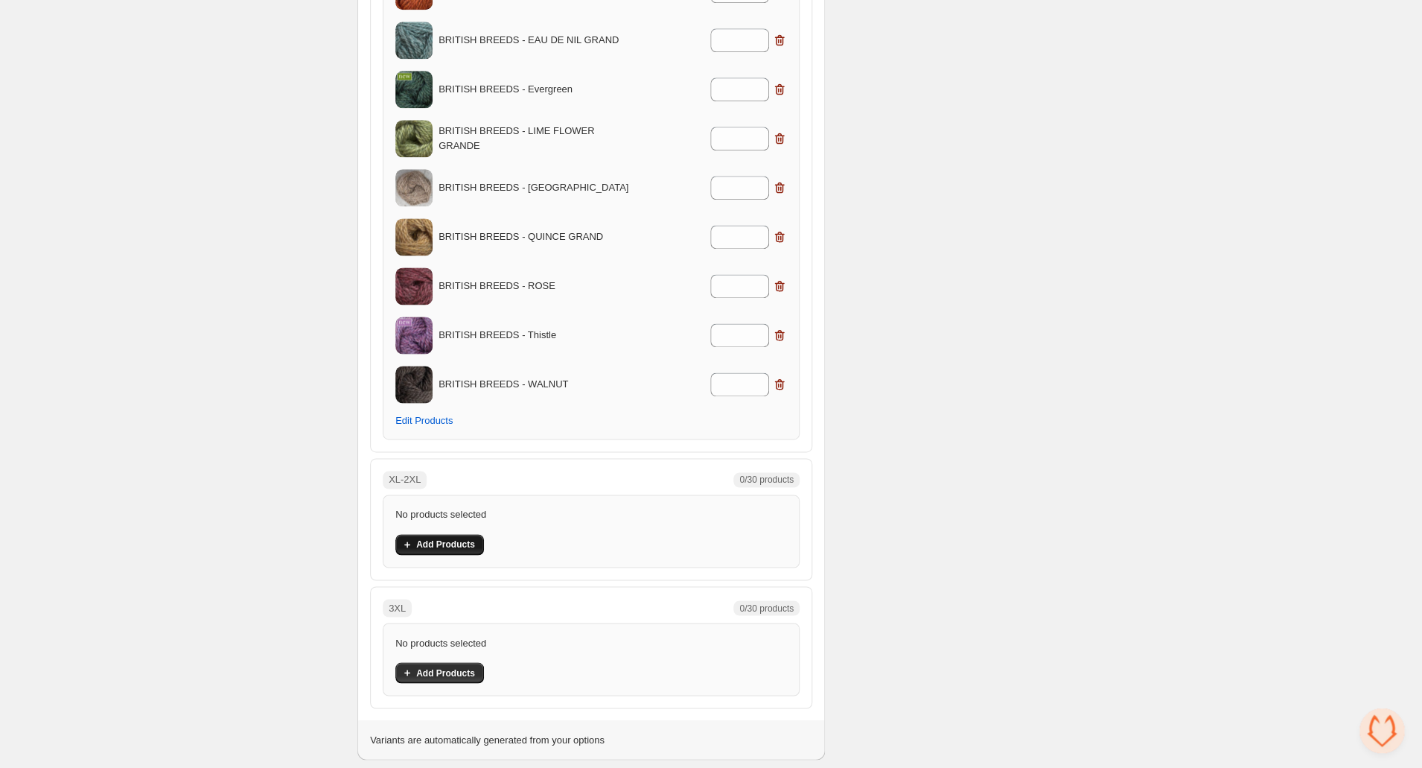
click at [447, 545] on span "Add Products" at bounding box center [445, 544] width 59 height 12
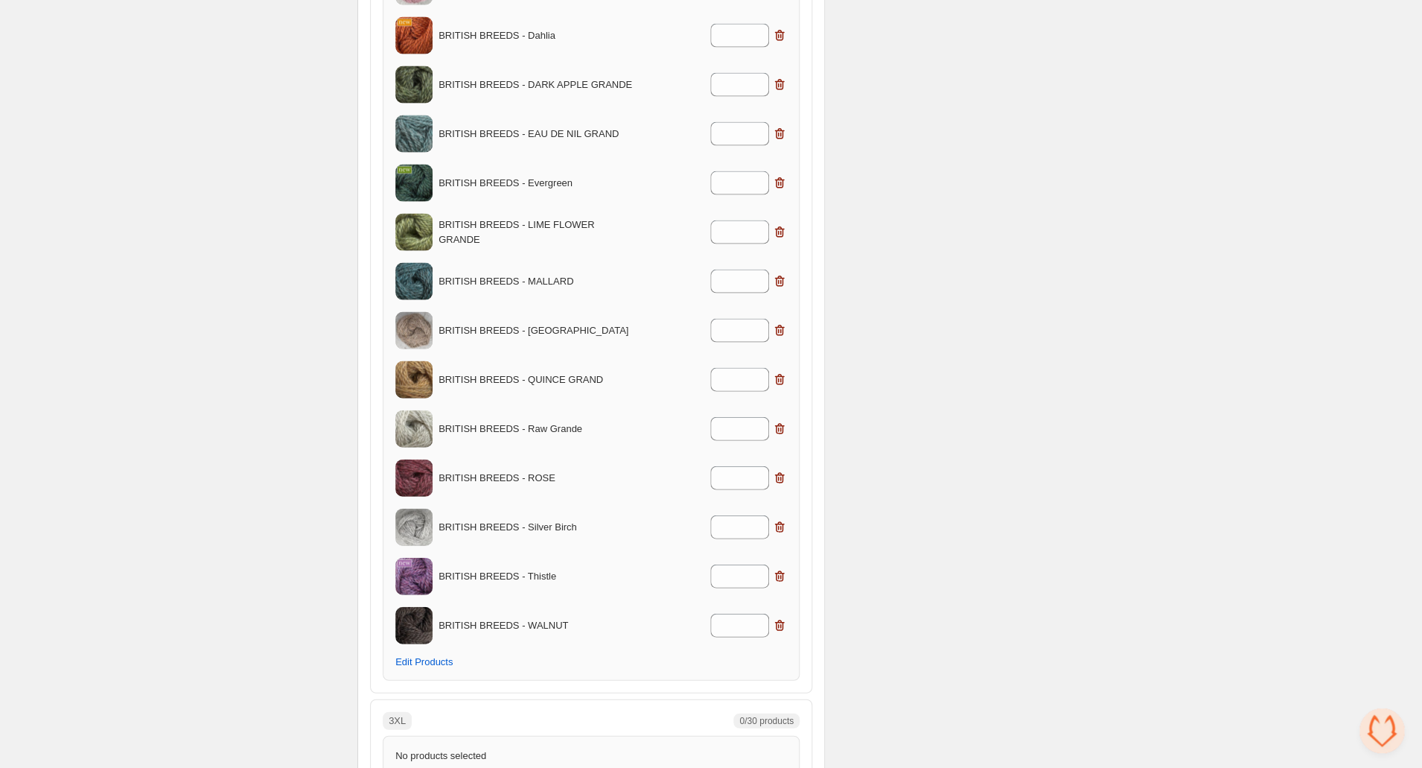
scroll to position [1501, 0]
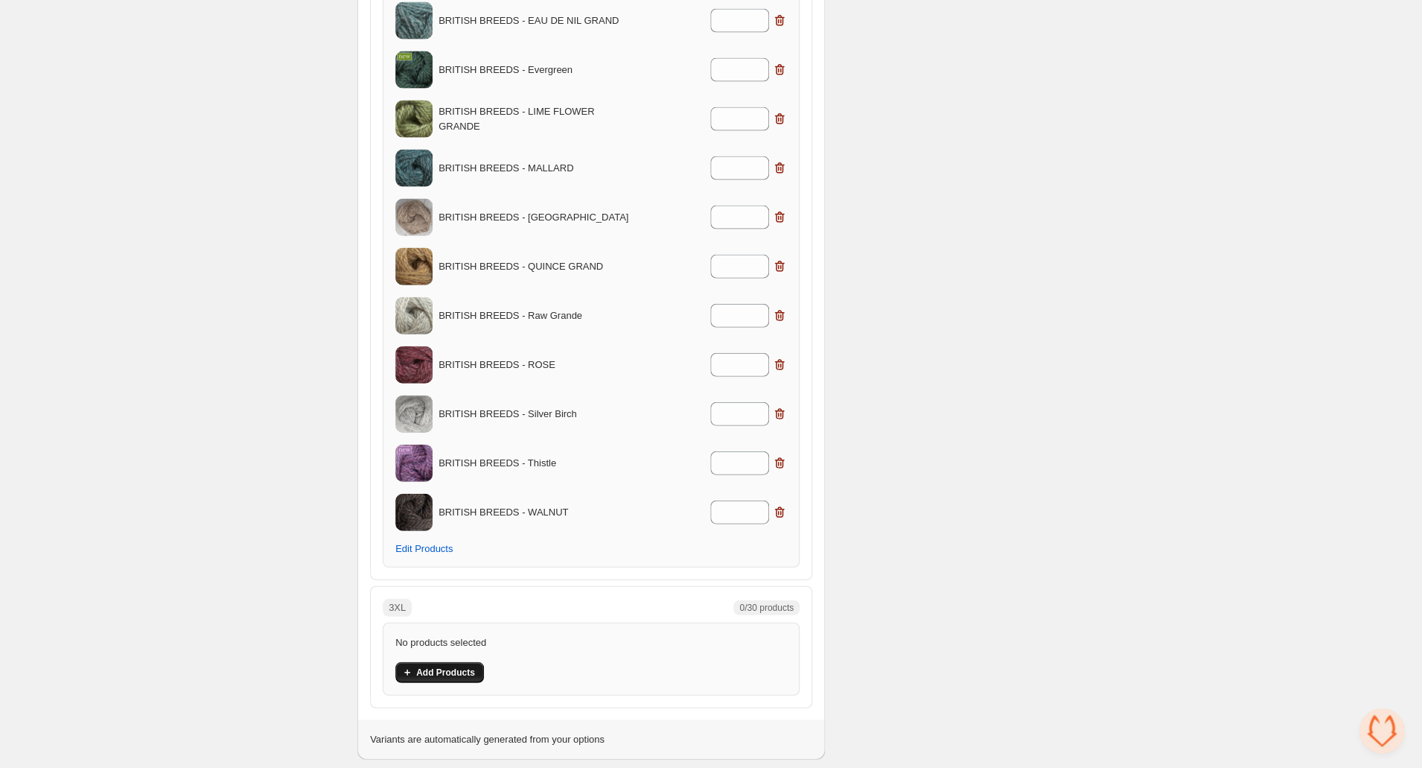
click at [448, 667] on span "Add Products" at bounding box center [445, 673] width 59 height 12
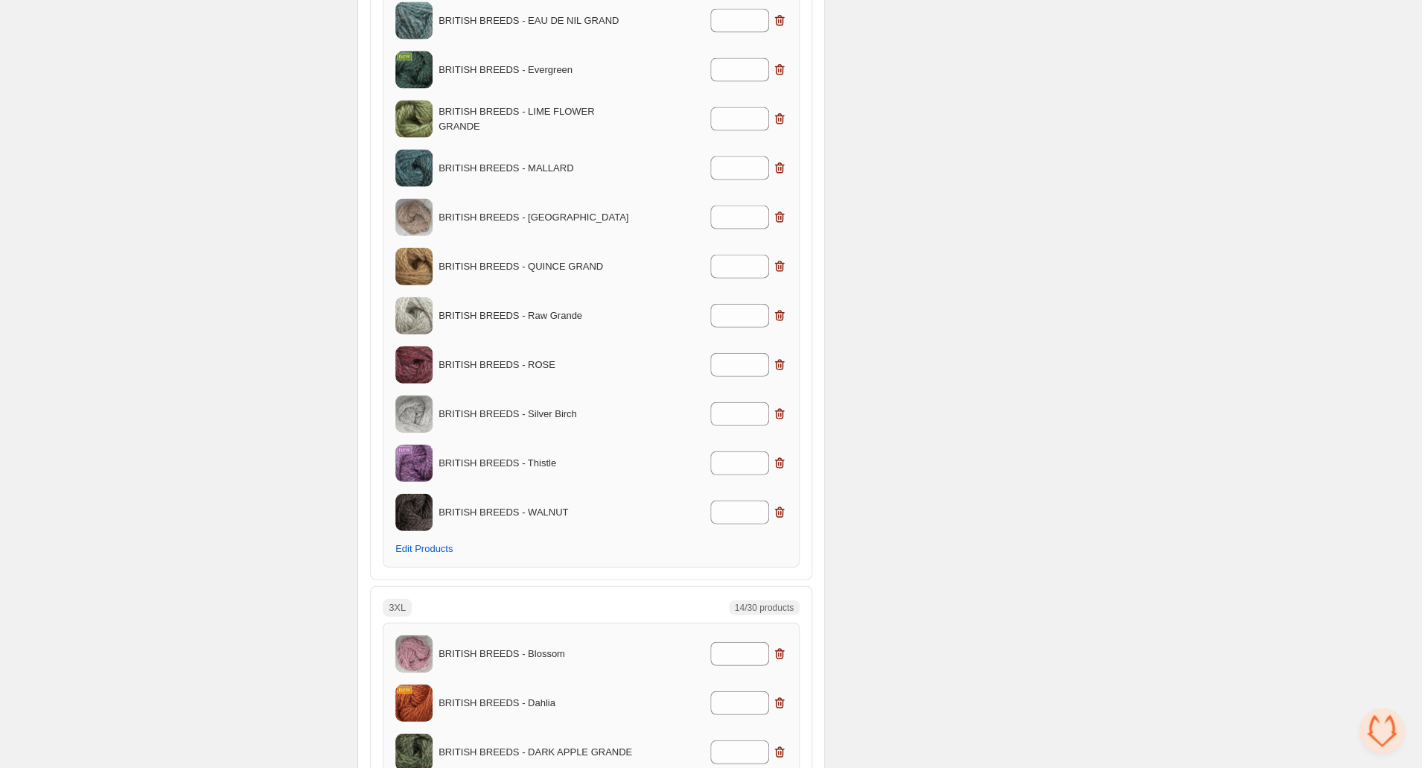
scroll to position [1393, 0]
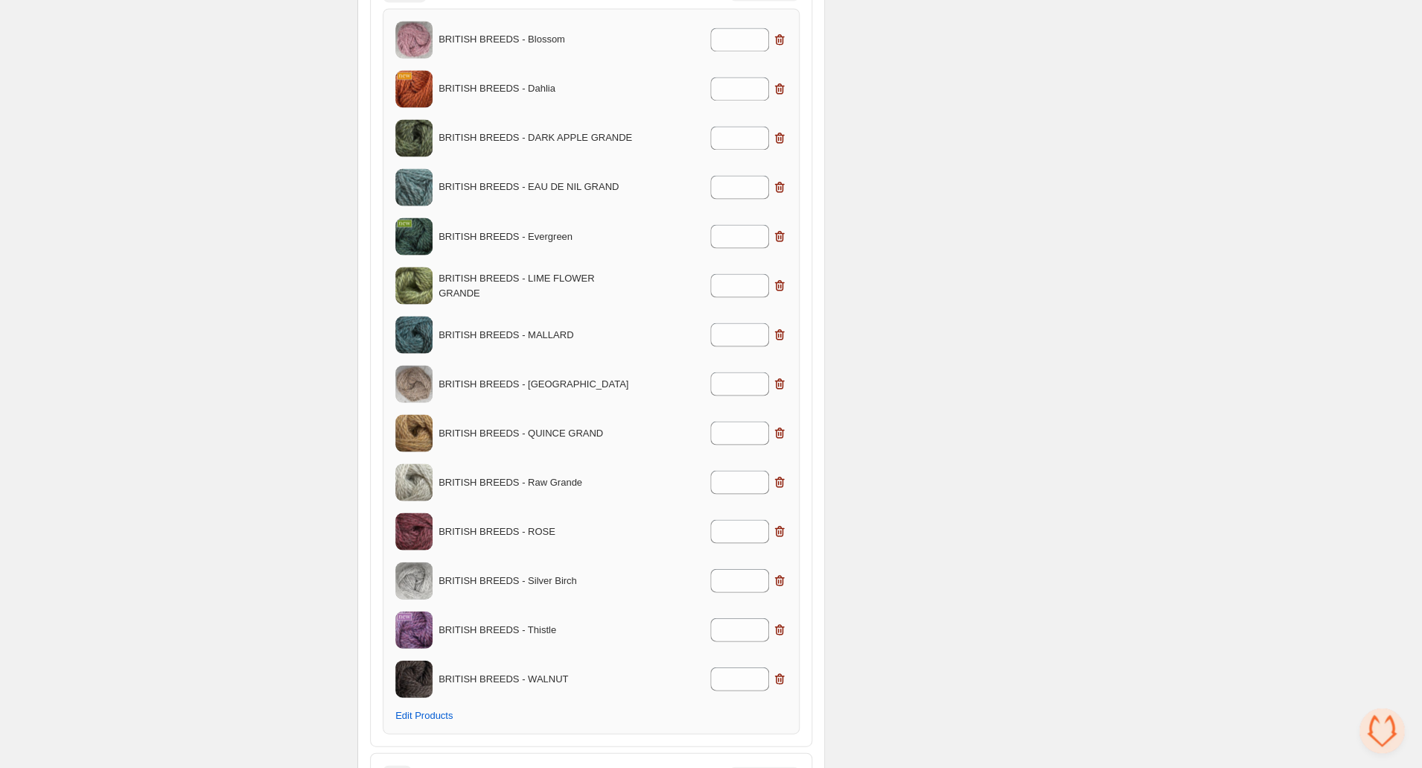
scroll to position [1229, 0]
click at [759, 568] on icon at bounding box center [758, 573] width 15 height 15
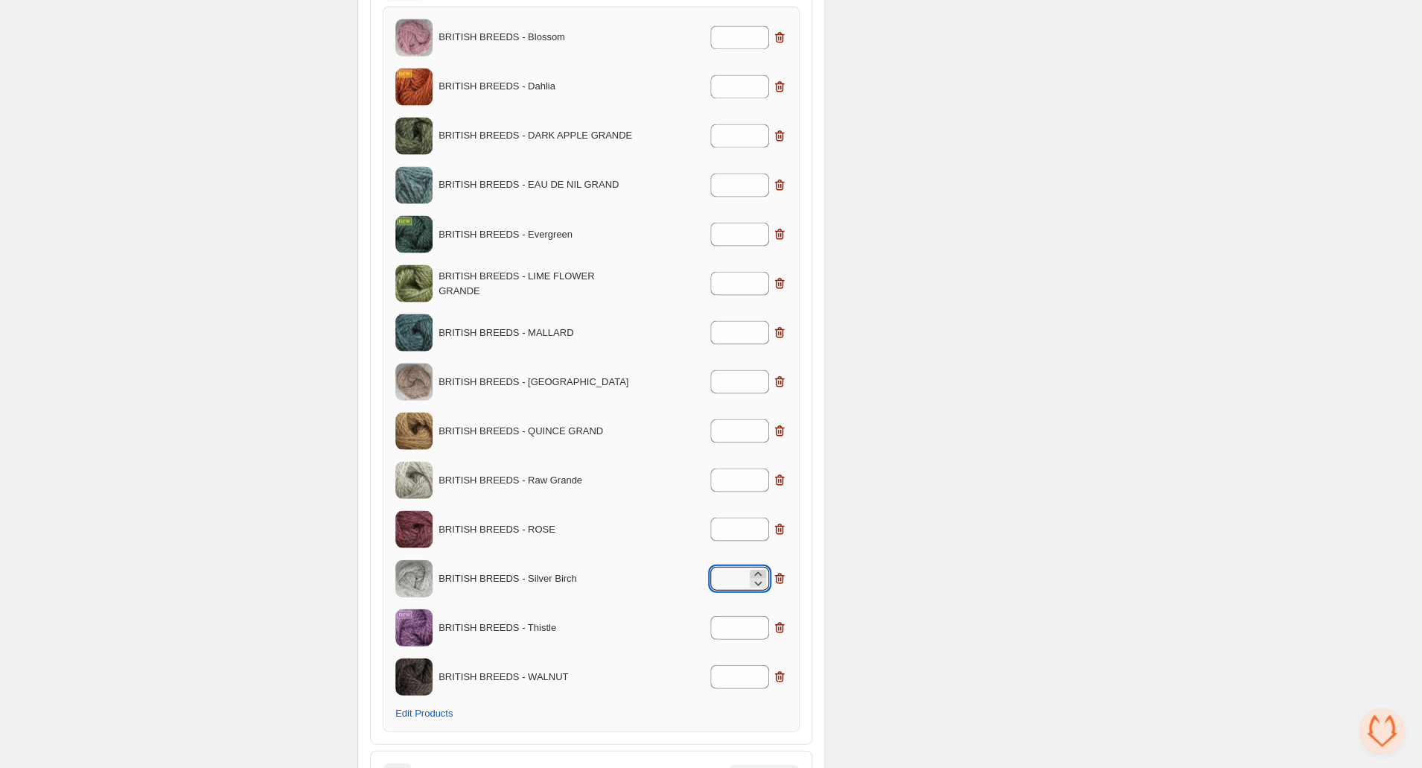
type input "*"
click at [755, 323] on icon at bounding box center [758, 327] width 15 height 15
type input "*"
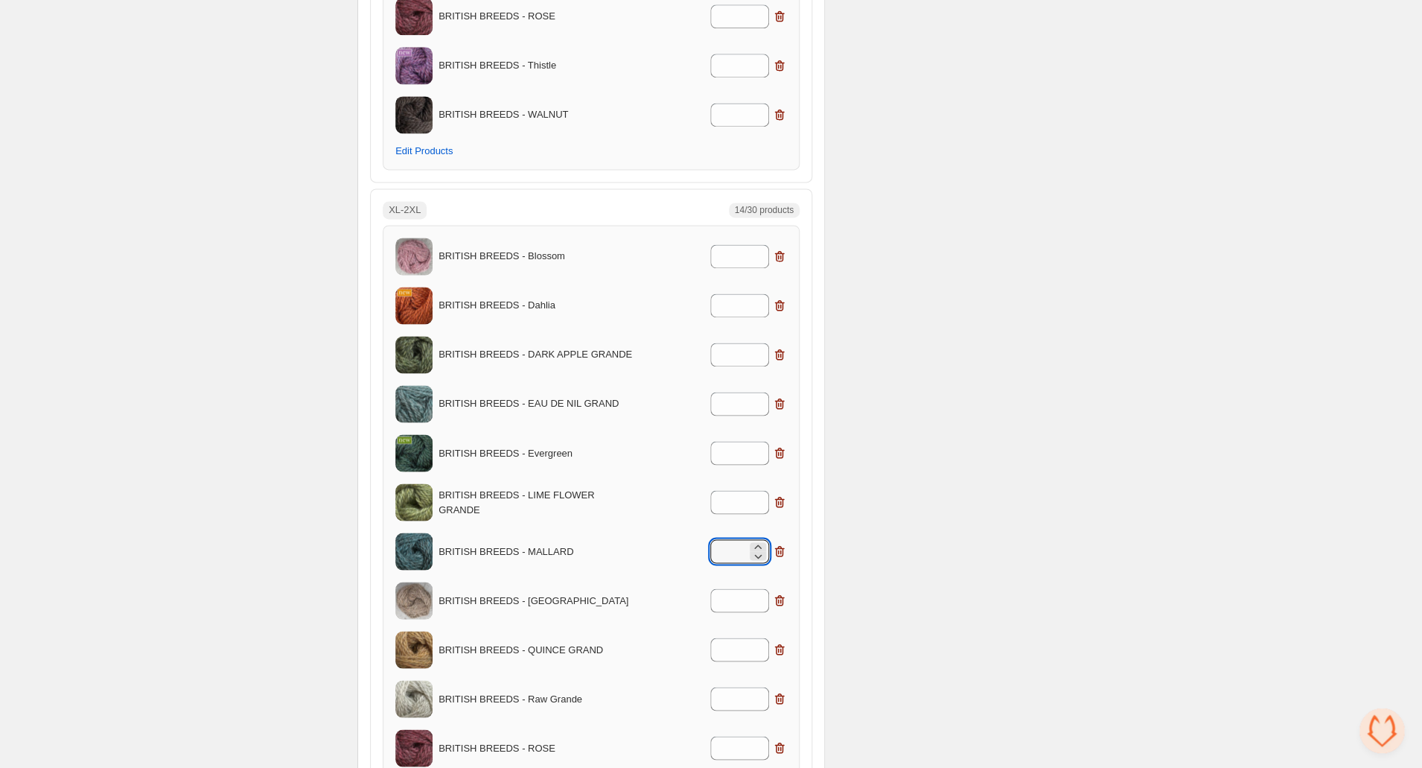
scroll to position [1005, 0]
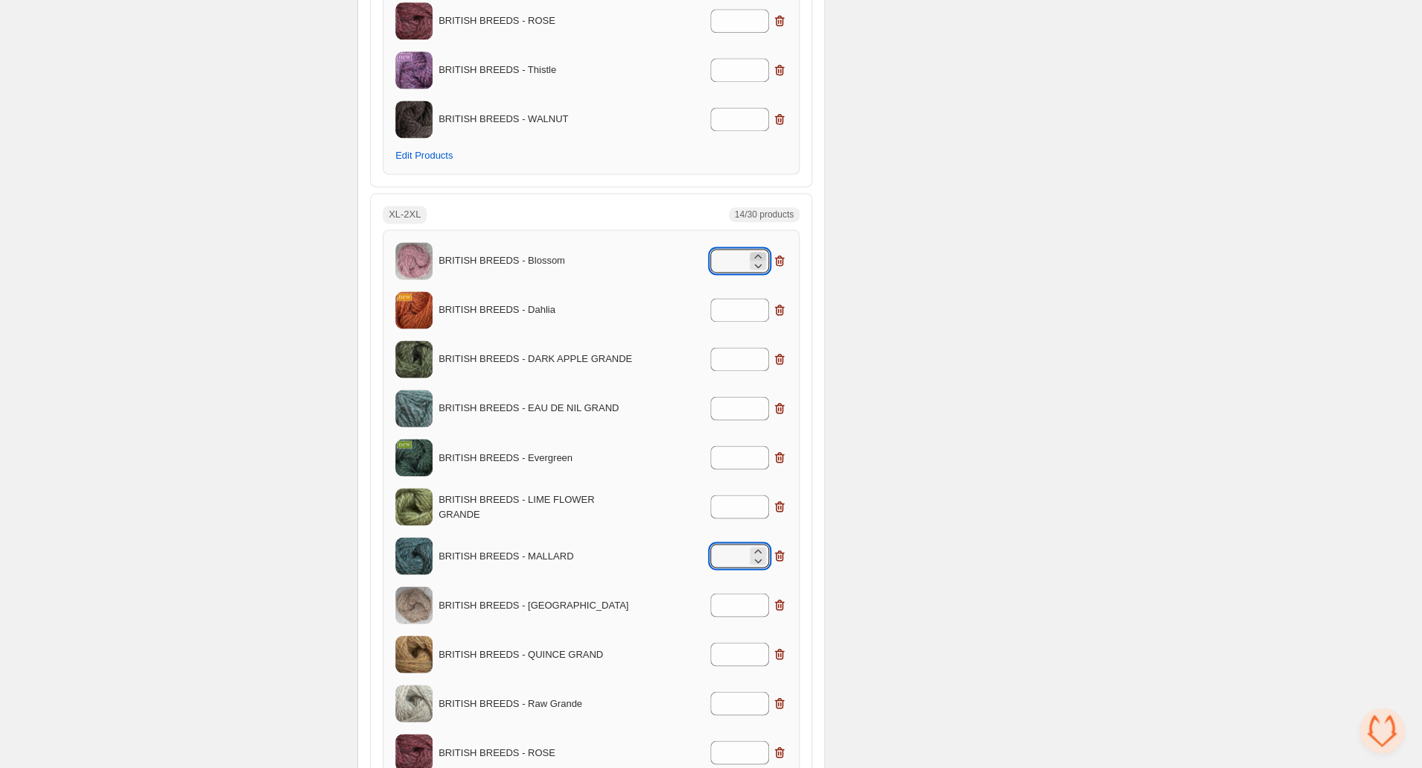
click at [758, 252] on icon at bounding box center [758, 256] width 15 height 15
type input "*"
click at [756, 350] on icon at bounding box center [758, 354] width 15 height 15
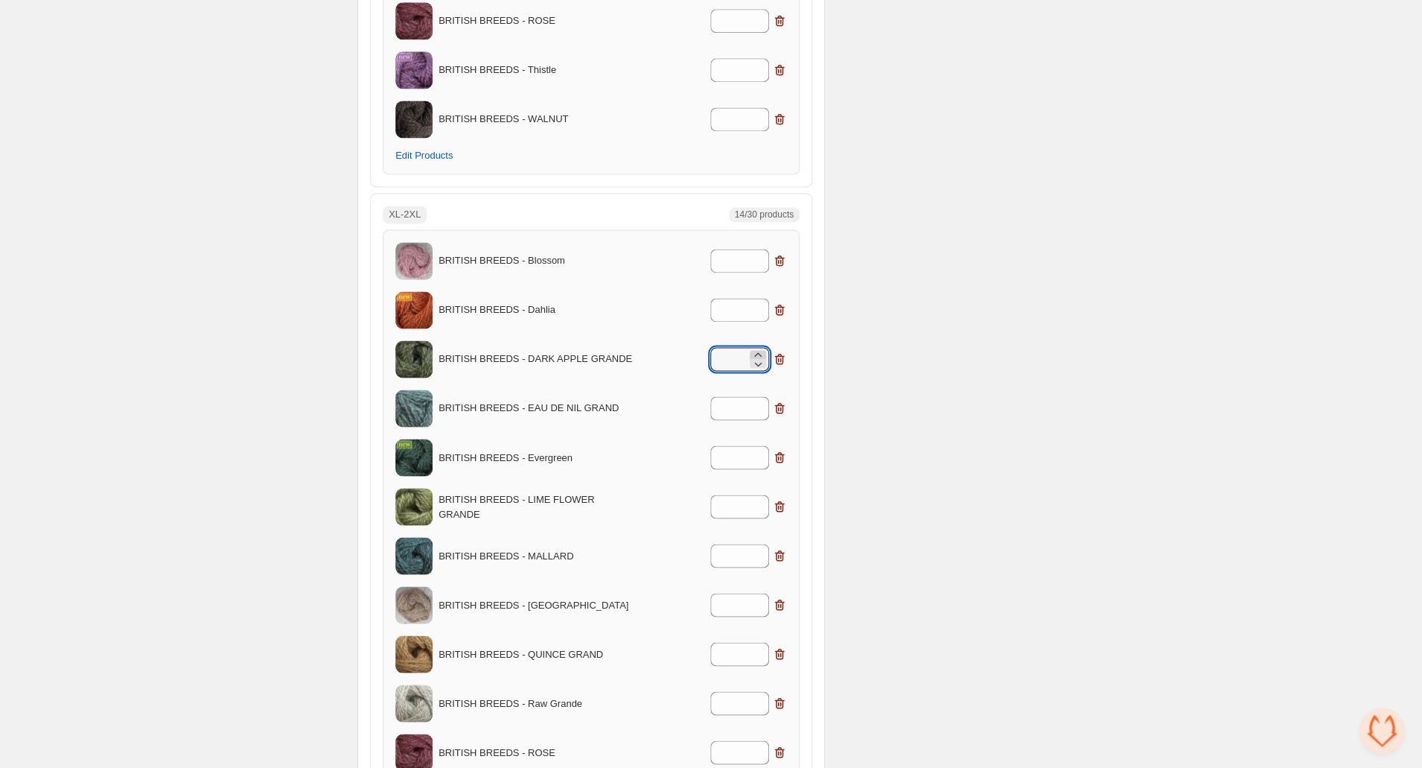
click at [756, 350] on icon at bounding box center [758, 354] width 15 height 15
type input "*"
click at [760, 398] on icon at bounding box center [758, 403] width 15 height 15
type input "*"
click at [763, 451] on icon at bounding box center [758, 452] width 15 height 15
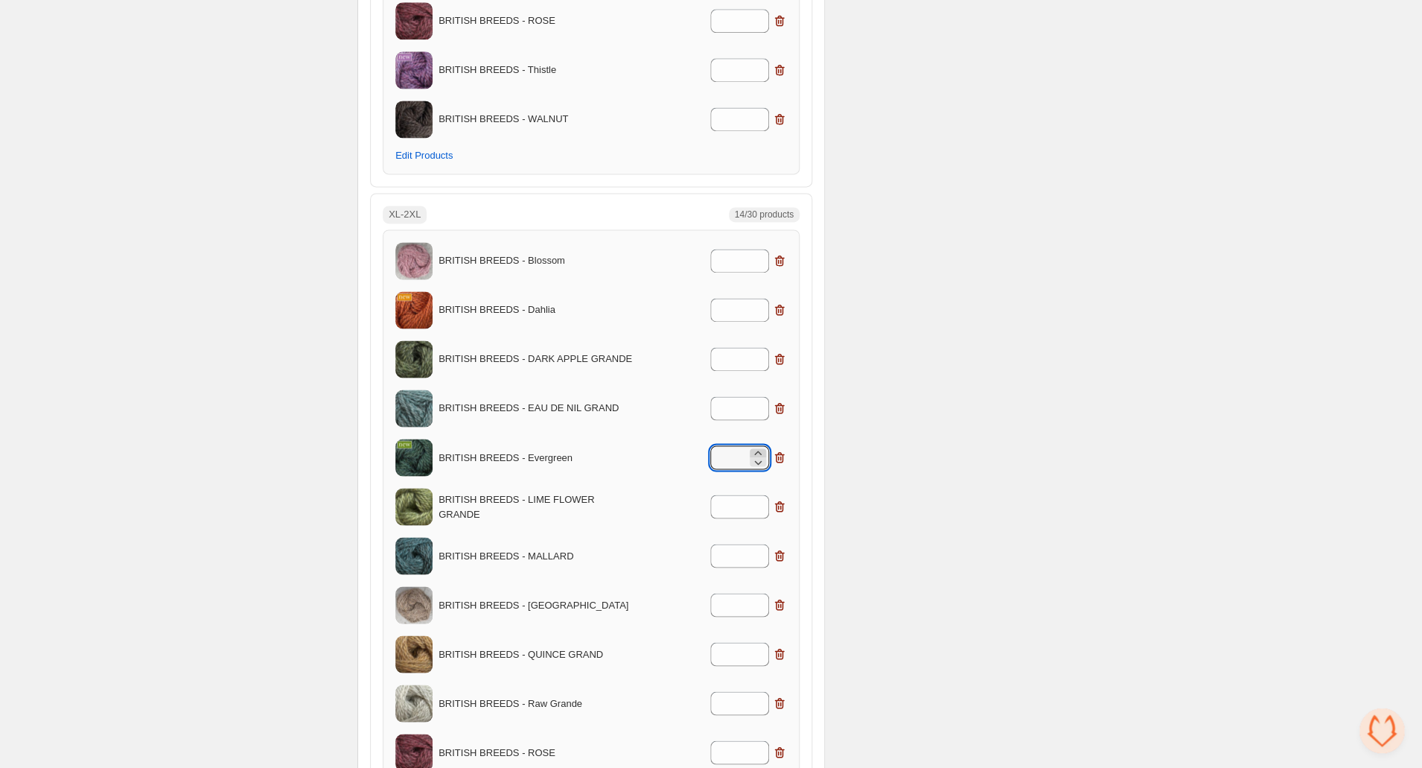
type input "*"
click at [760, 410] on icon at bounding box center [758, 412] width 15 height 15
type input "*"
click at [759, 459] on icon at bounding box center [758, 461] width 15 height 15
type input "*"
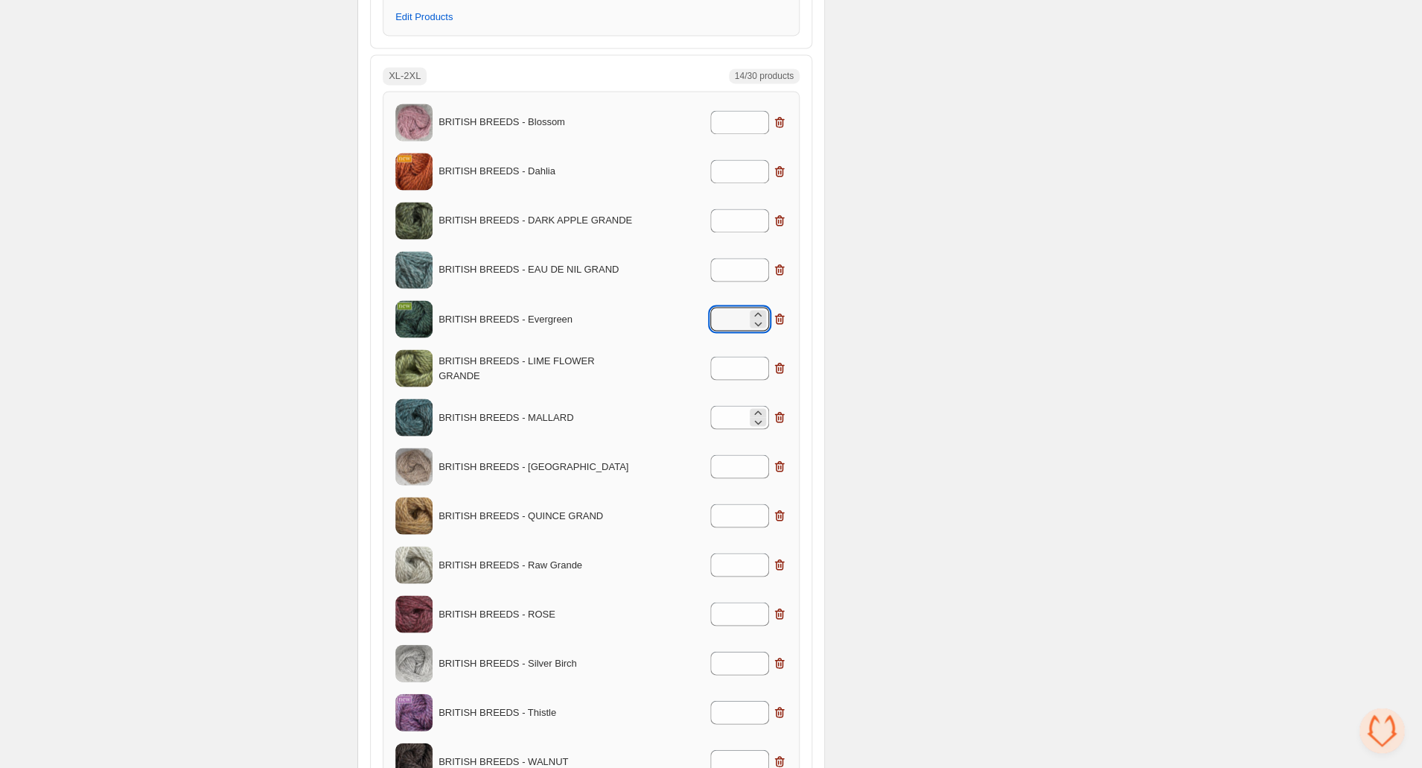
scroll to position [1155, 0]
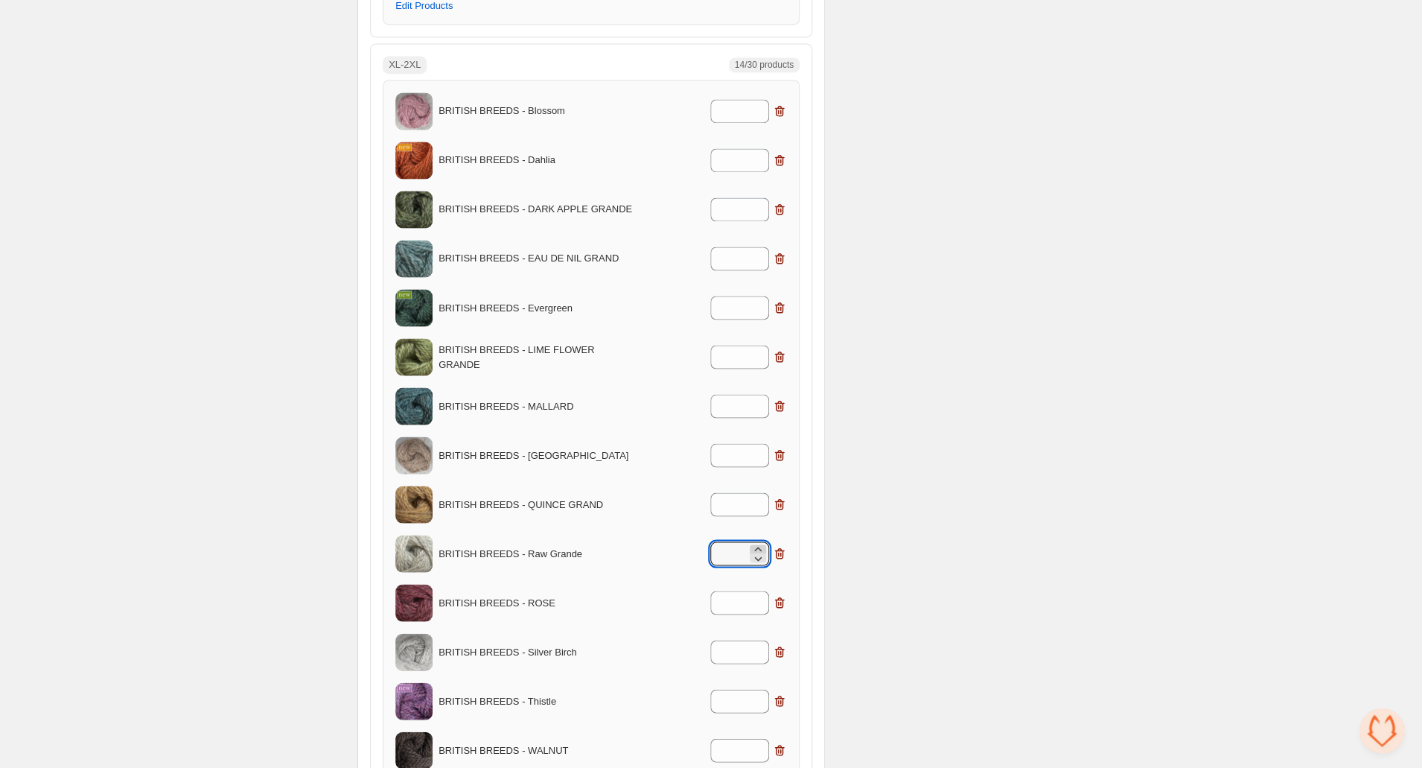
click at [758, 547] on icon at bounding box center [757, 549] width 7 height 4
type input "*"
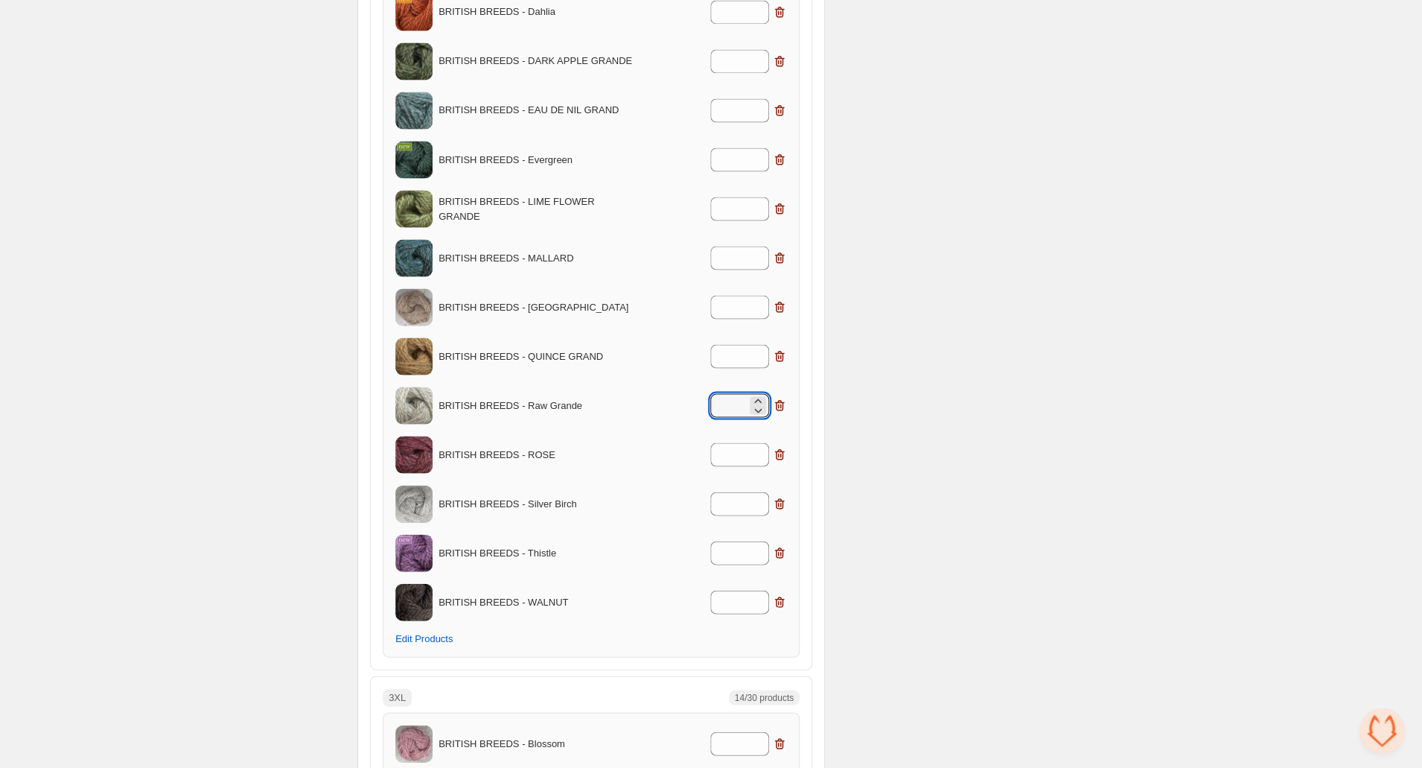
scroll to position [1305, 0]
click at [758, 590] on icon at bounding box center [758, 595] width 15 height 15
type input "*"
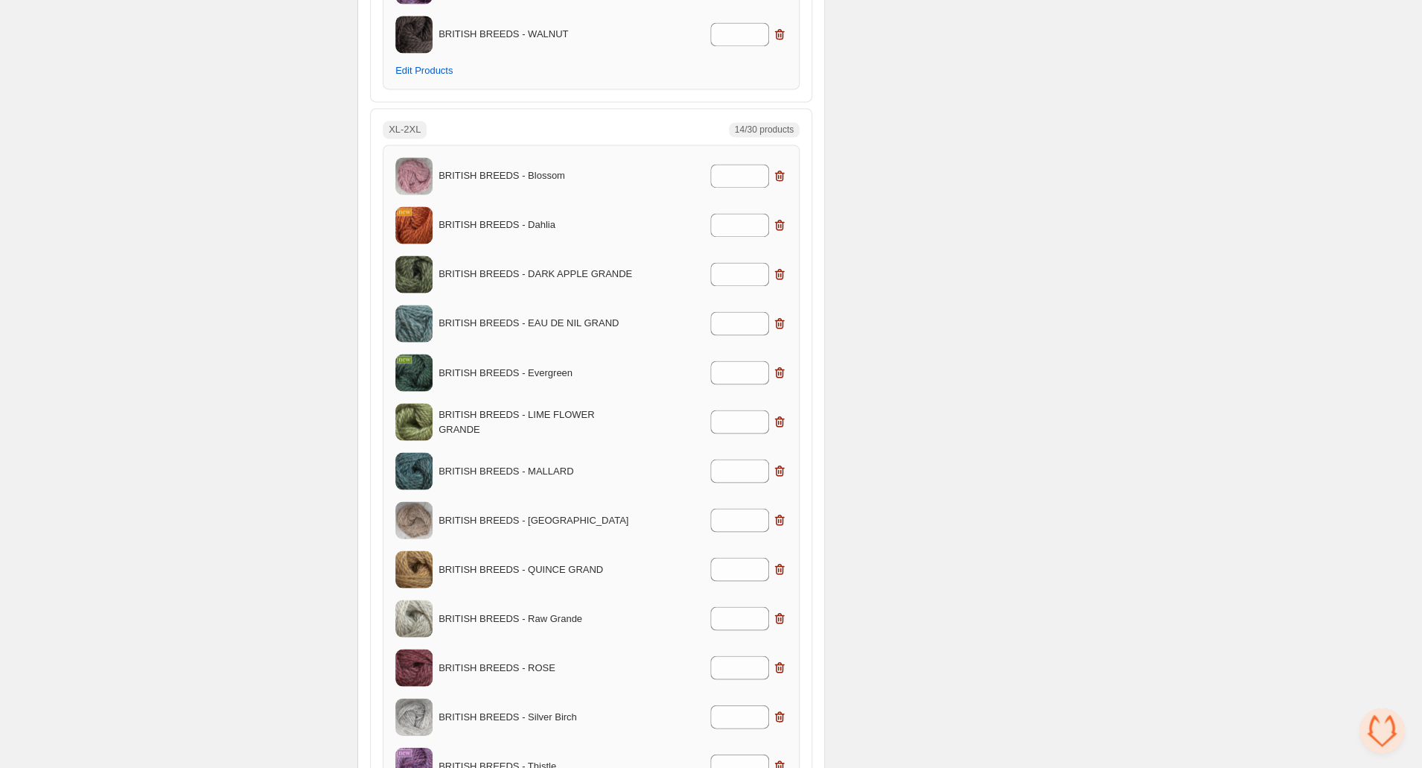
scroll to position [874, 0]
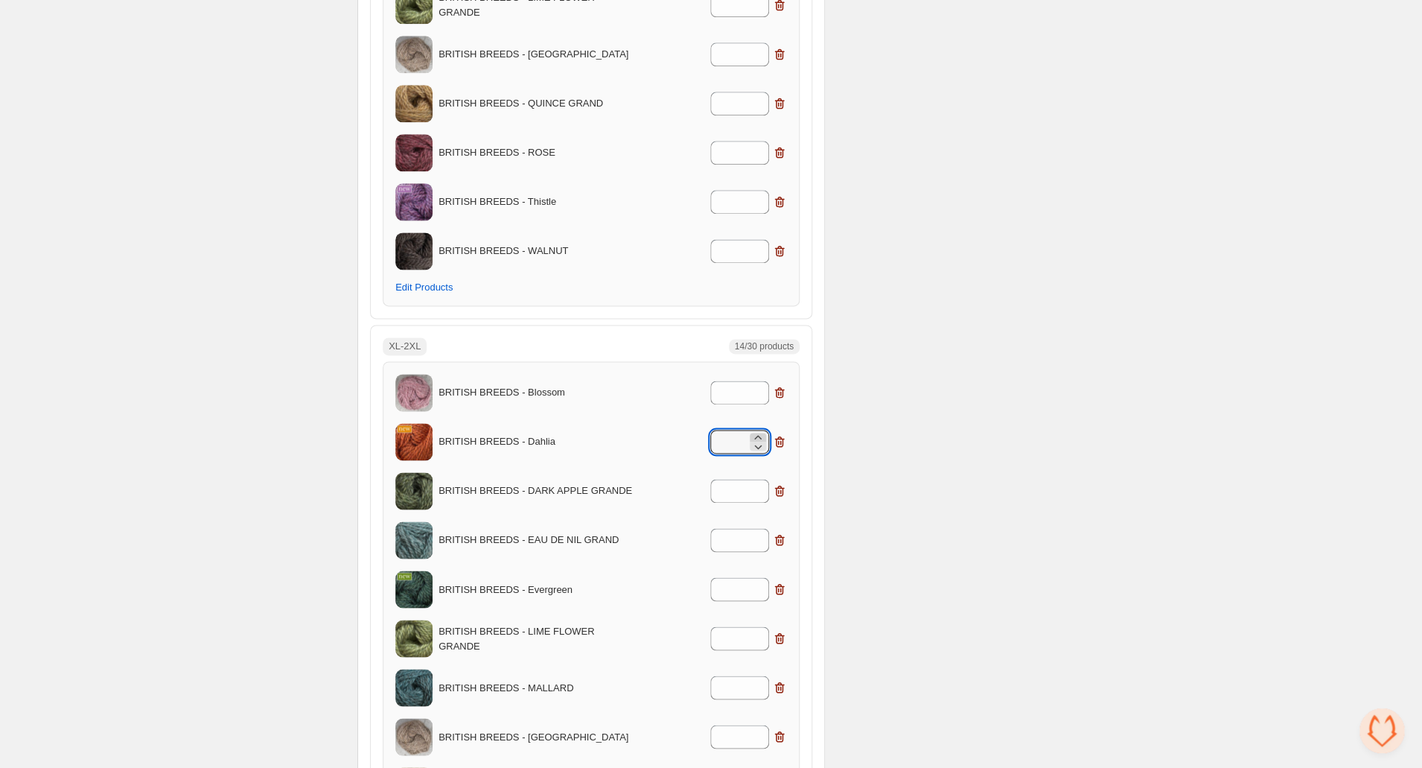
click at [757, 430] on icon at bounding box center [758, 437] width 15 height 15
type input "*"
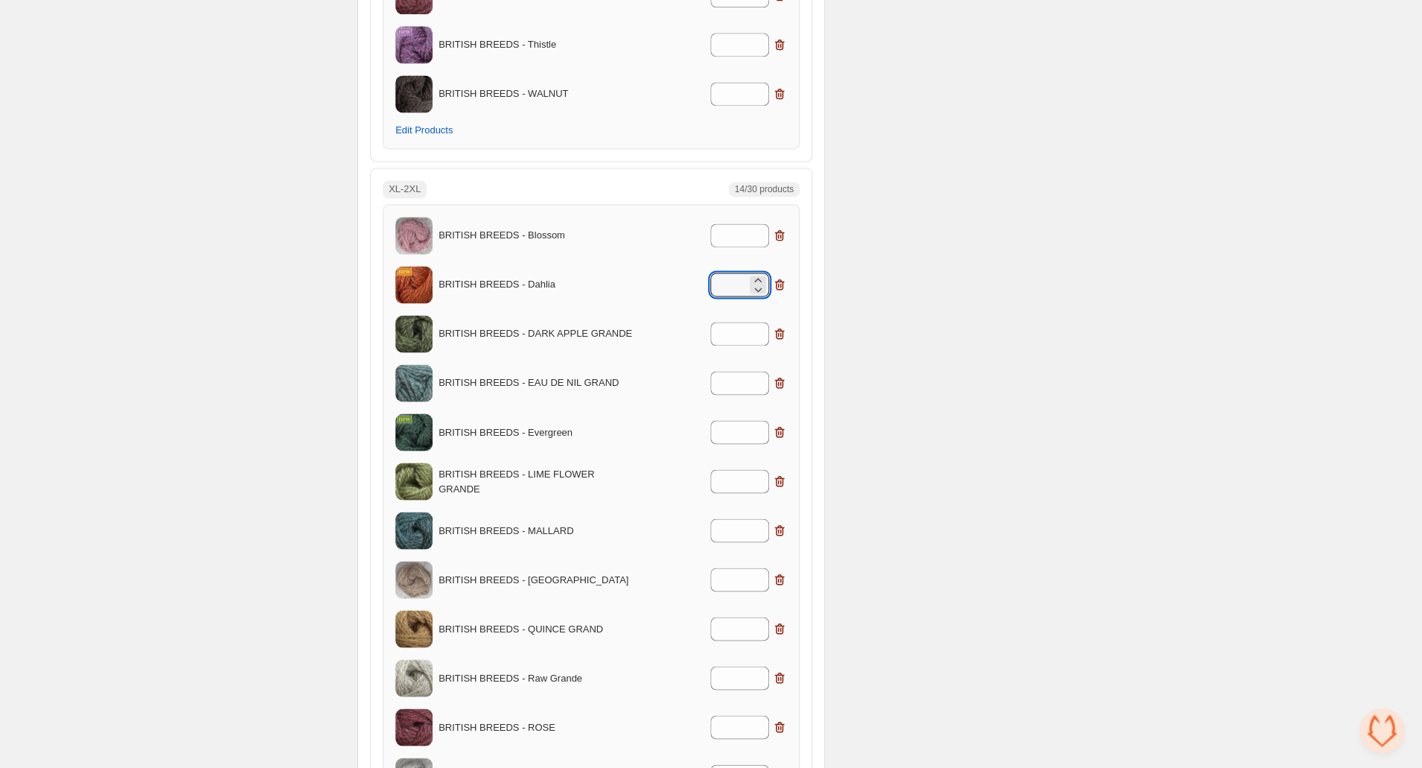
scroll to position [1033, 0]
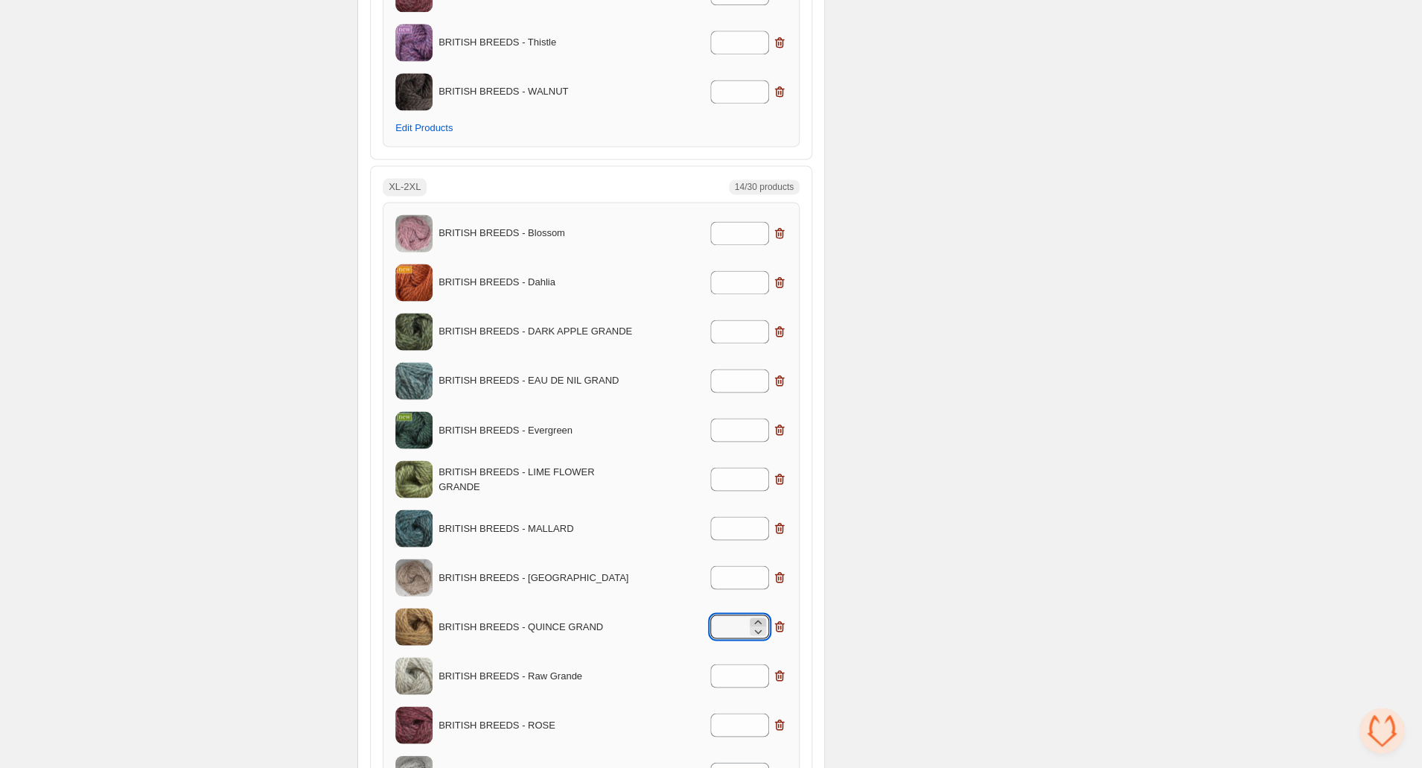
click at [760, 619] on icon at bounding box center [758, 621] width 15 height 15
type input "*"
click at [760, 713] on icon at bounding box center [758, 720] width 15 height 15
type input "*"
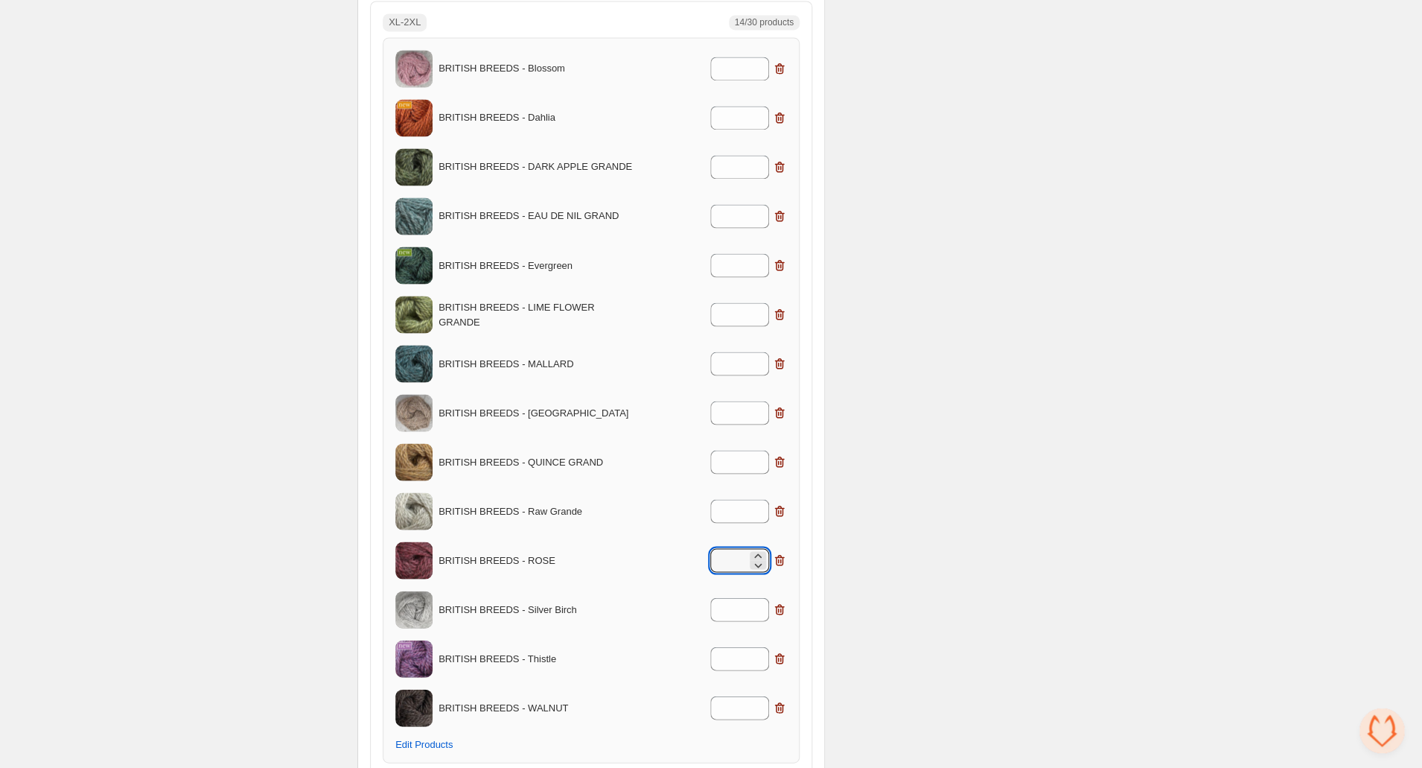
scroll to position [1205, 0]
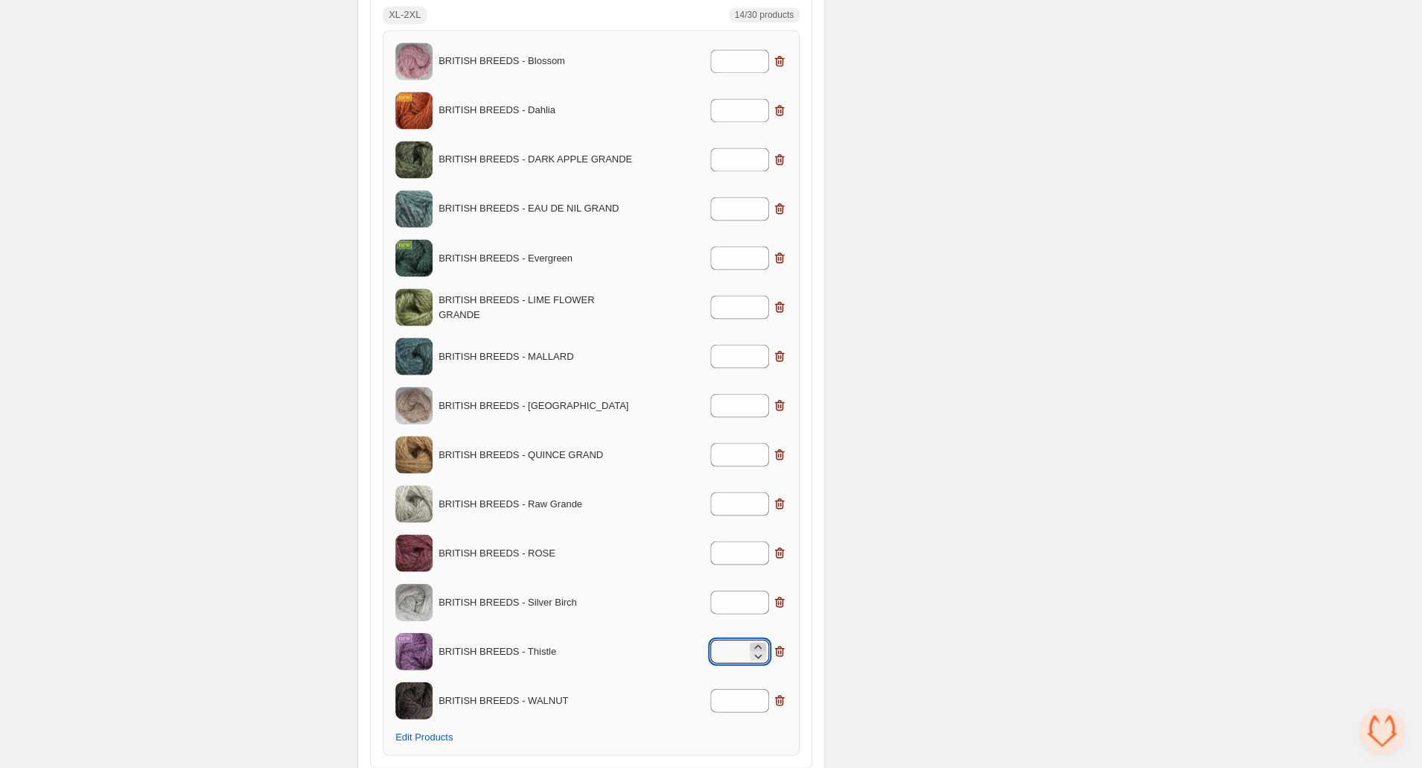
click at [760, 640] on icon at bounding box center [758, 646] width 15 height 15
type input "*"
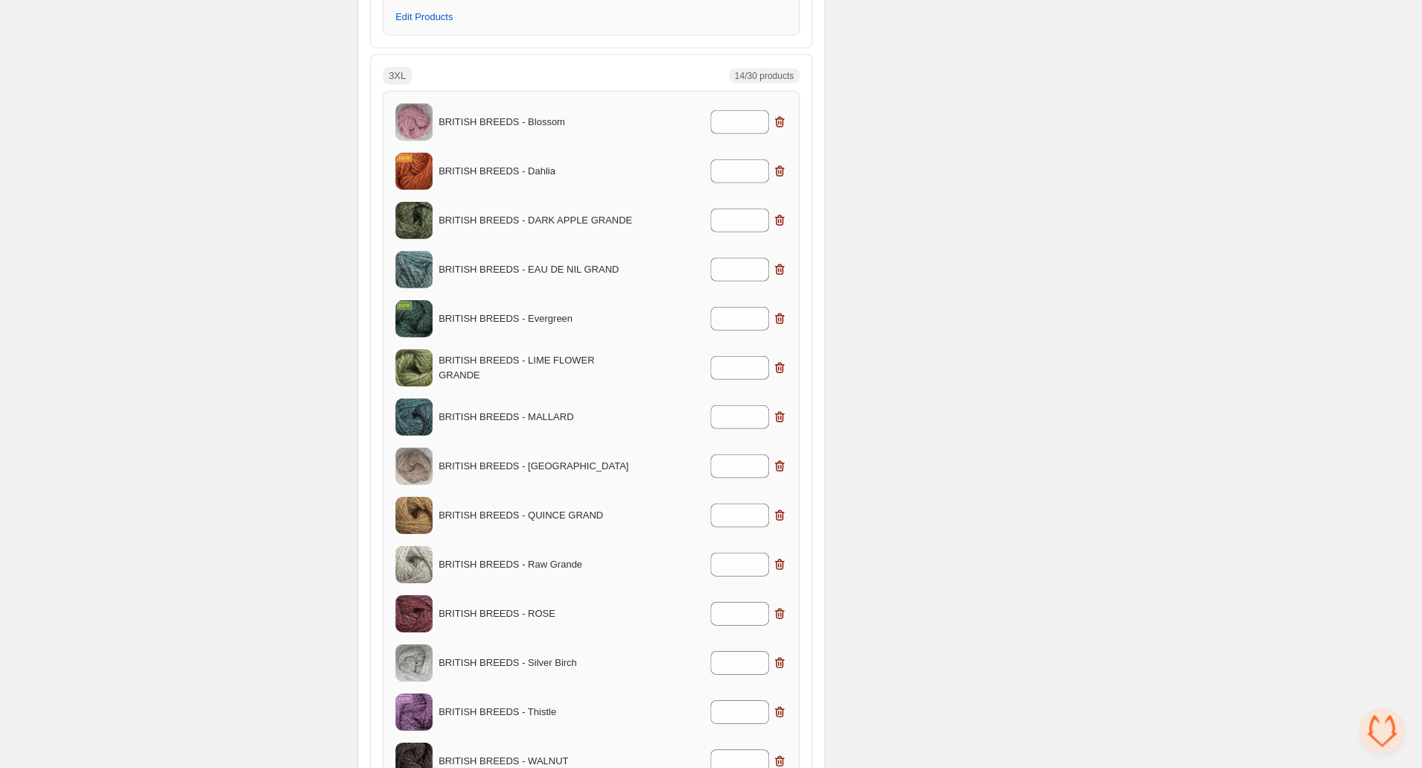
scroll to position [1949, 0]
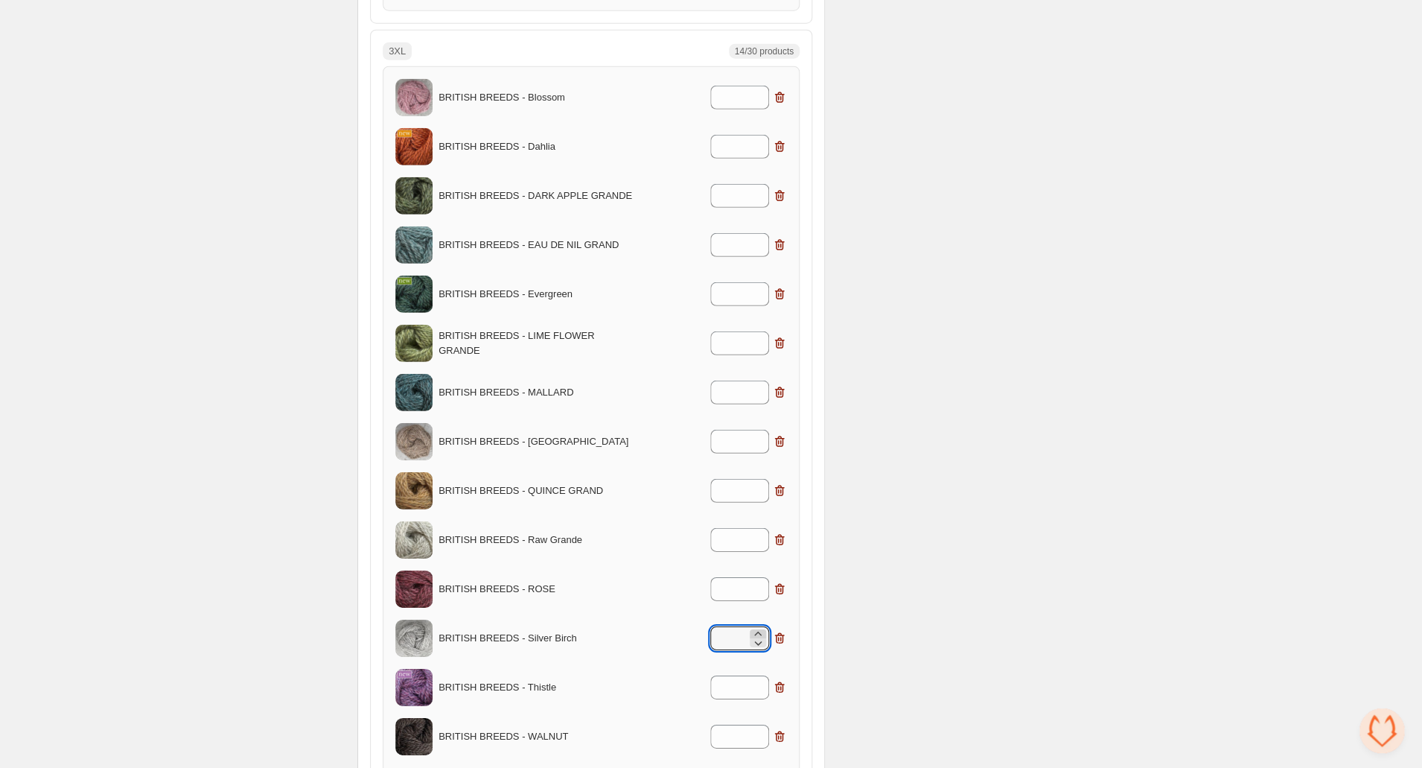
click at [761, 628] on icon at bounding box center [758, 633] width 15 height 15
type input "*"
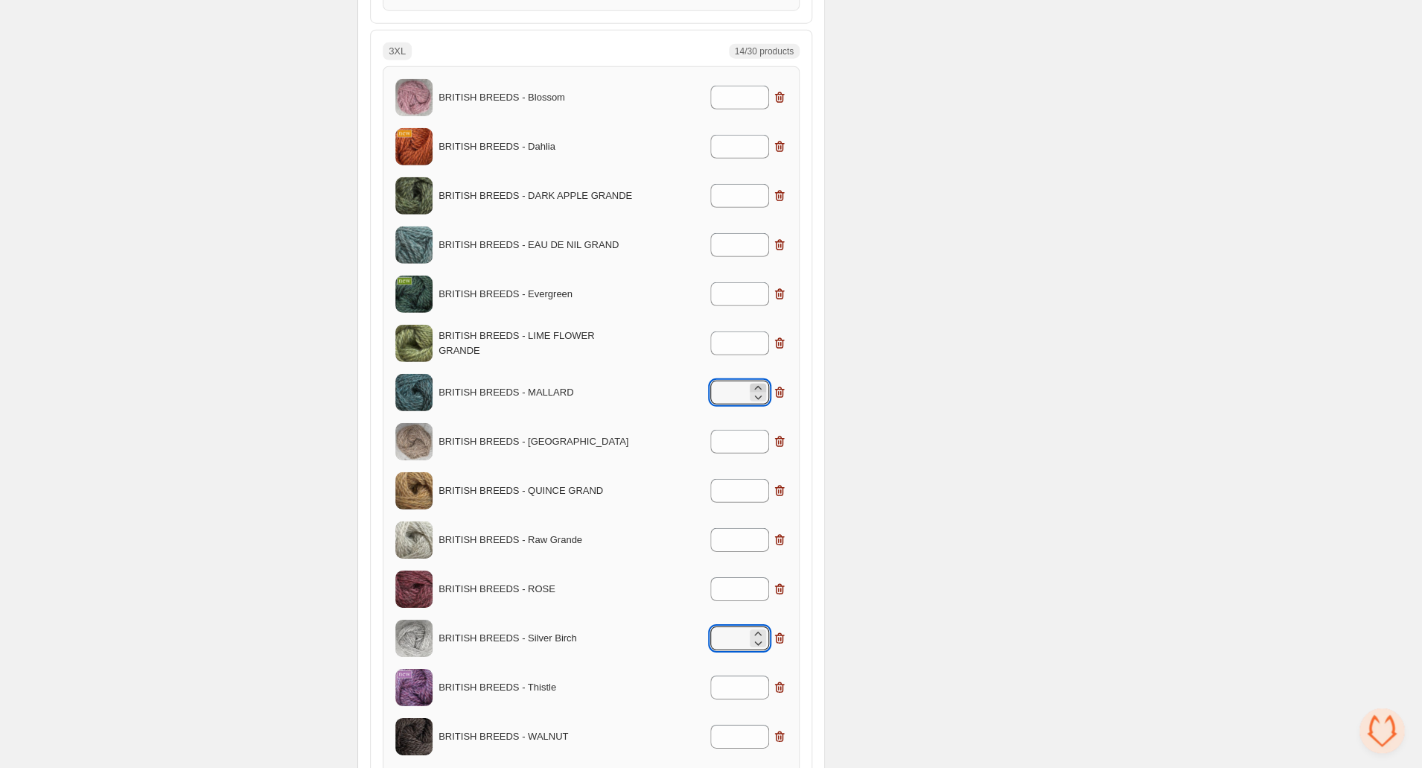
click at [758, 381] on icon at bounding box center [758, 388] width 15 height 15
type input "*"
click at [755, 86] on icon at bounding box center [758, 93] width 15 height 15
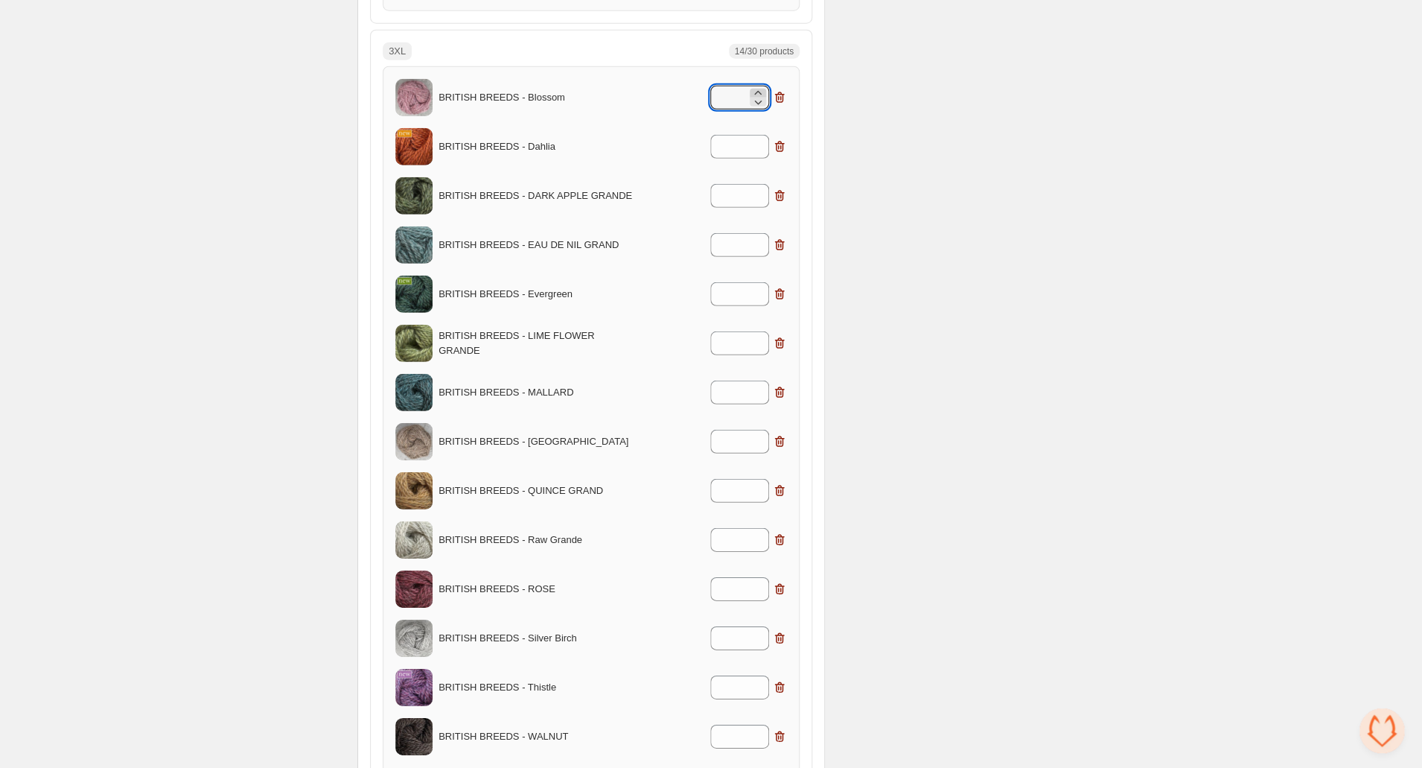
click at [755, 86] on icon at bounding box center [758, 93] width 15 height 15
type input "*"
click at [761, 187] on icon at bounding box center [758, 191] width 15 height 15
type input "*"
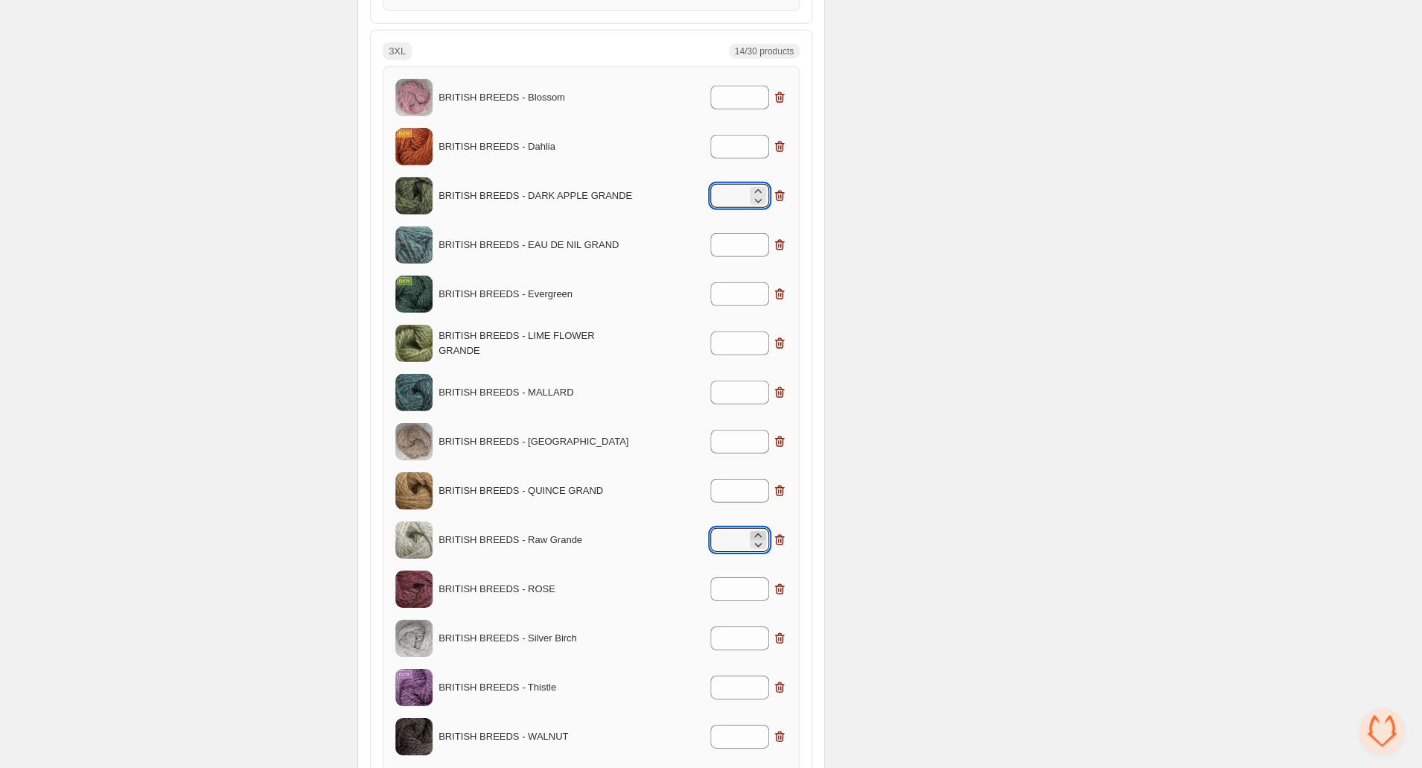
click at [760, 532] on icon at bounding box center [758, 535] width 15 height 15
type input "*"
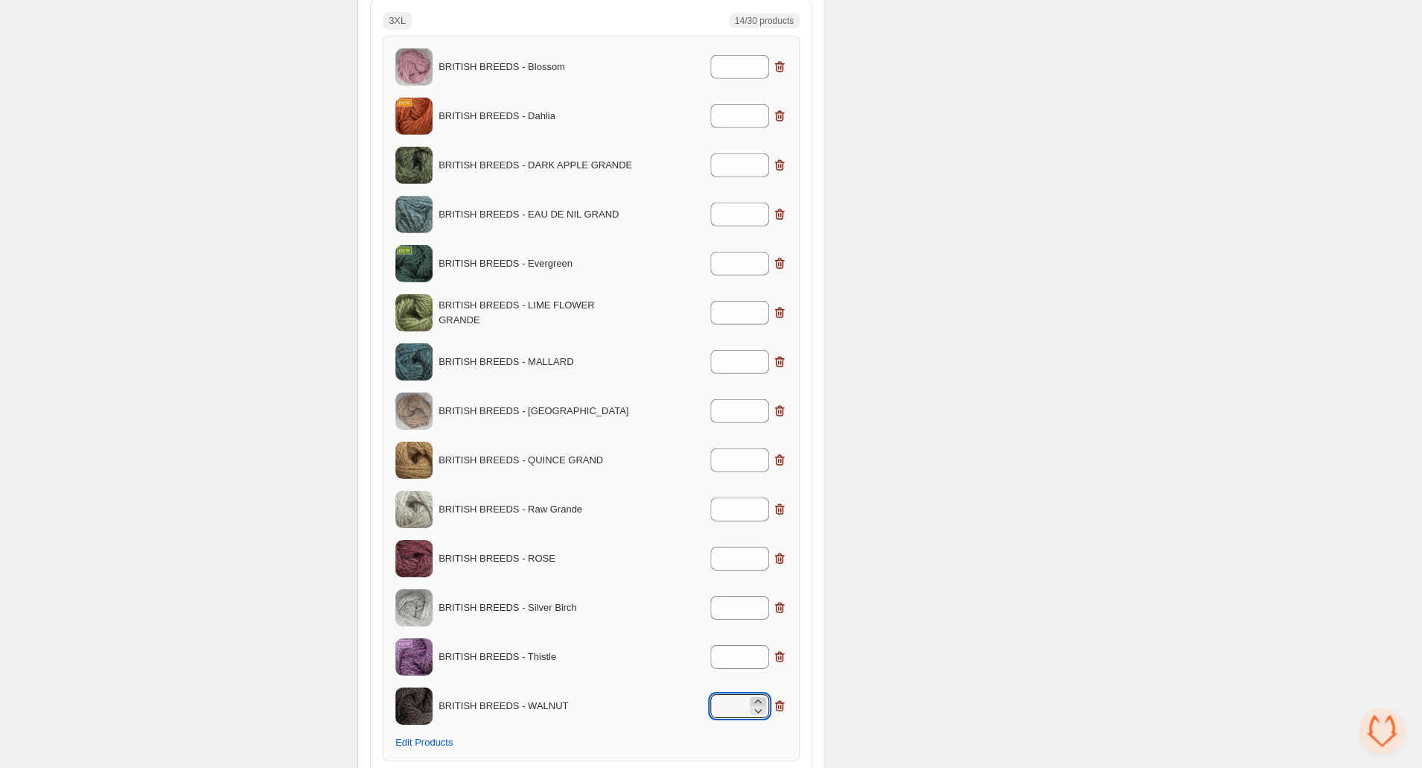
click at [761, 695] on icon at bounding box center [758, 701] width 15 height 15
type input "*"
click at [760, 451] on icon at bounding box center [758, 455] width 15 height 15
type input "*"
click at [761, 104] on icon at bounding box center [758, 111] width 15 height 15
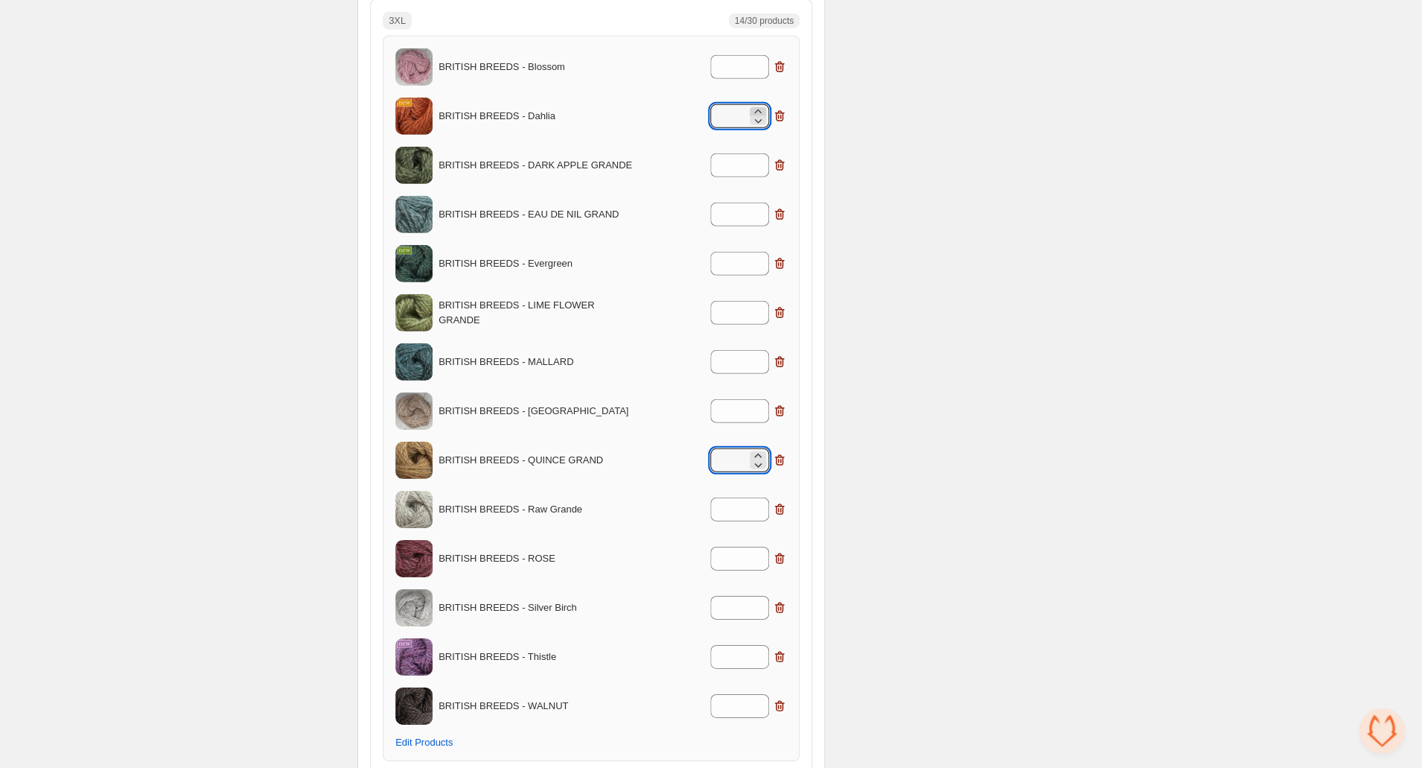
type input "*"
click at [757, 548] on icon at bounding box center [758, 554] width 15 height 15
type input "*"
click at [759, 206] on icon at bounding box center [758, 210] width 15 height 15
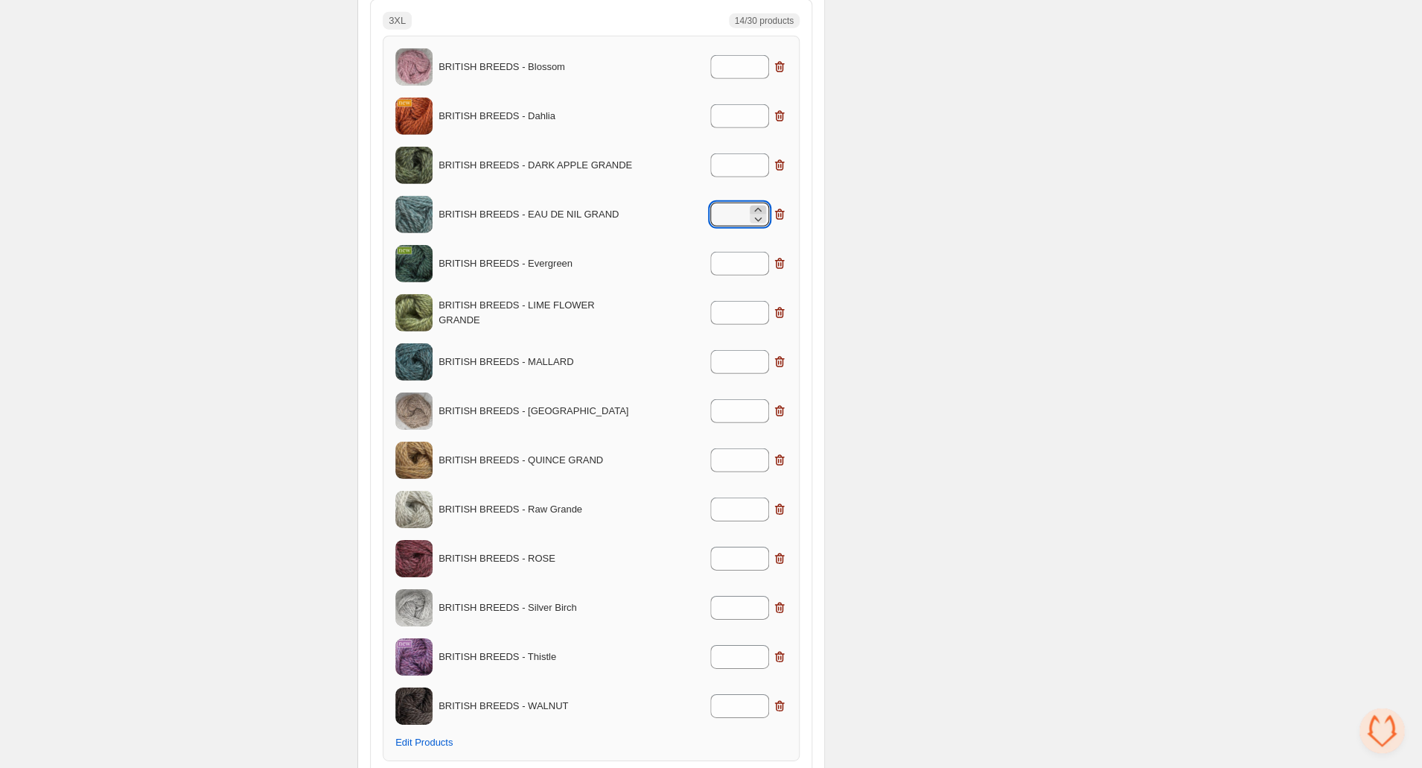
type input "*"
click at [758, 304] on icon at bounding box center [758, 308] width 15 height 15
type input "*"
click at [755, 254] on icon at bounding box center [758, 259] width 15 height 15
type input "*"
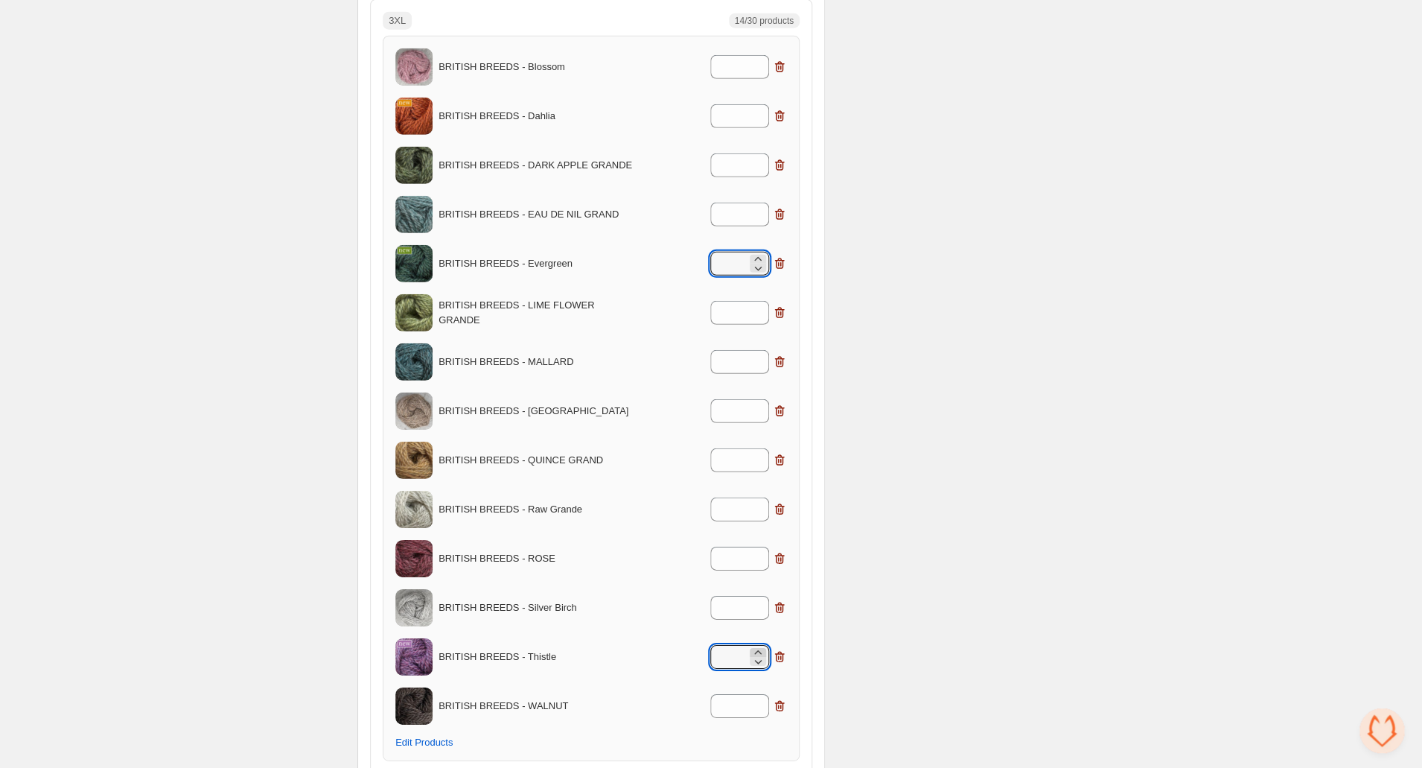
click at [761, 649] on icon at bounding box center [758, 652] width 15 height 15
type input "*"
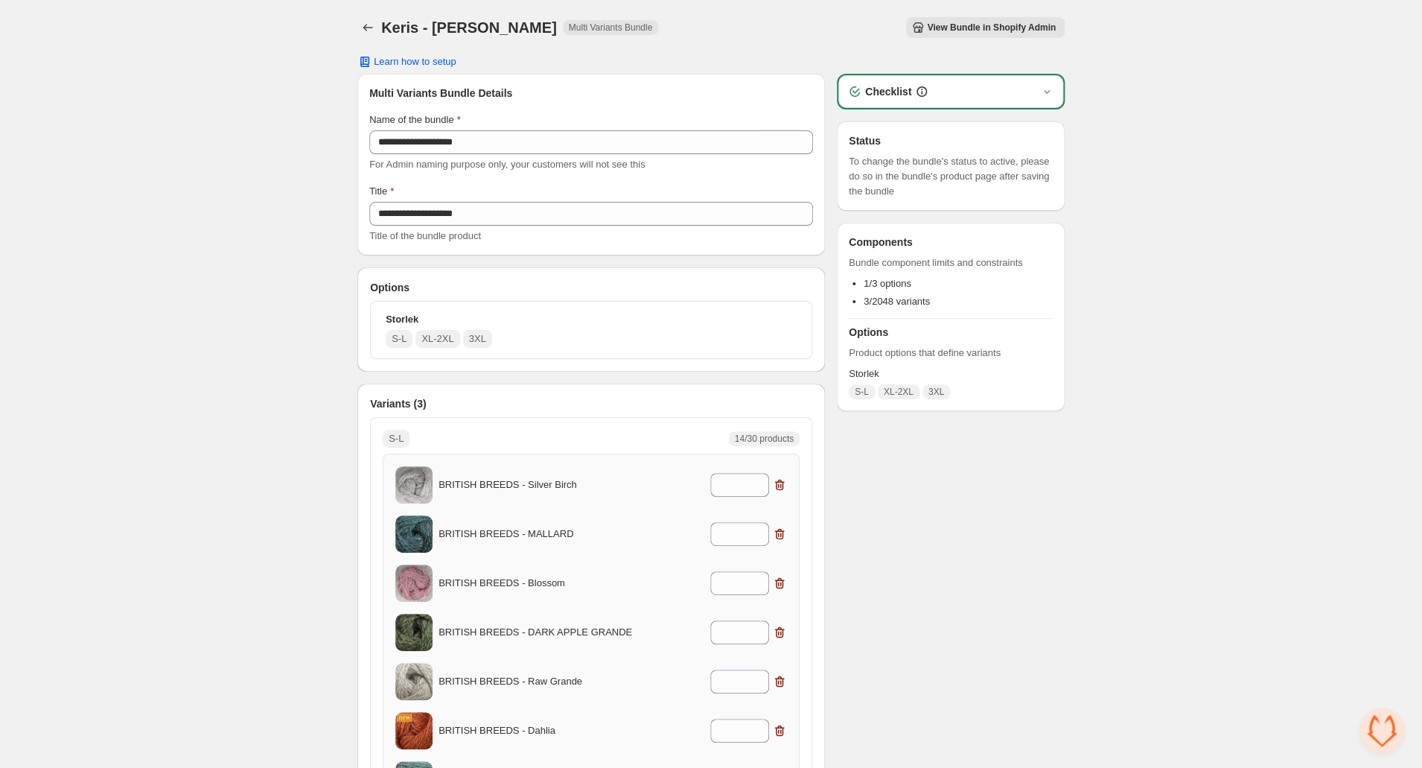
scroll to position [0, 0]
click at [362, 25] on icon "Back" at bounding box center [367, 28] width 15 height 15
